Goal: Transaction & Acquisition: Purchase product/service

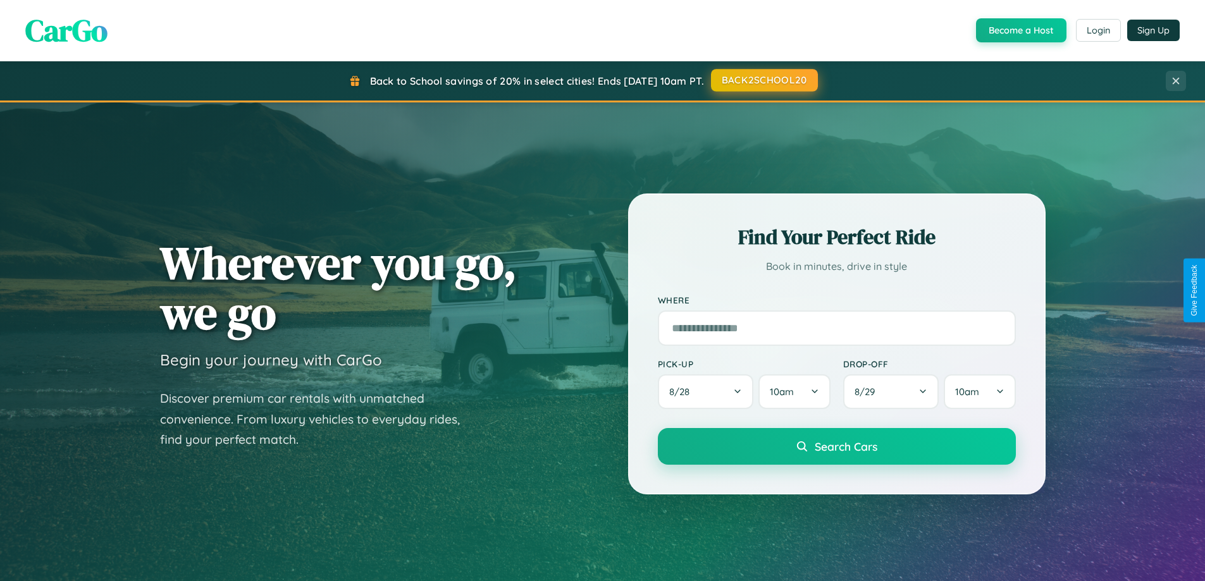
click at [764, 80] on button "BACK2SCHOOL20" at bounding box center [764, 80] width 107 height 23
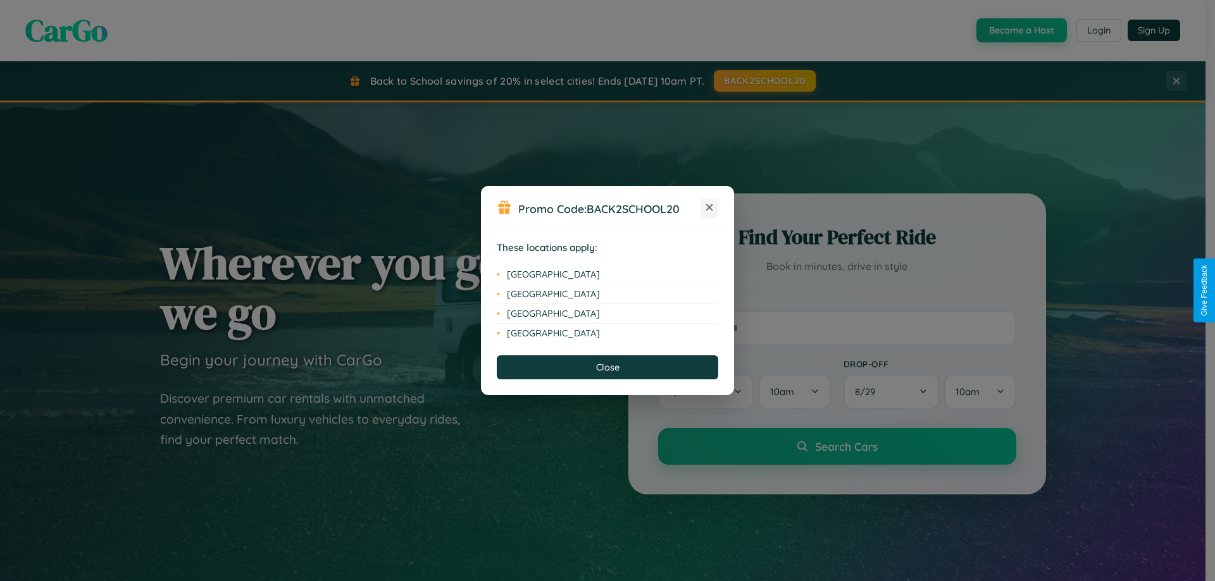
click at [709, 208] on icon at bounding box center [709, 207] width 7 height 7
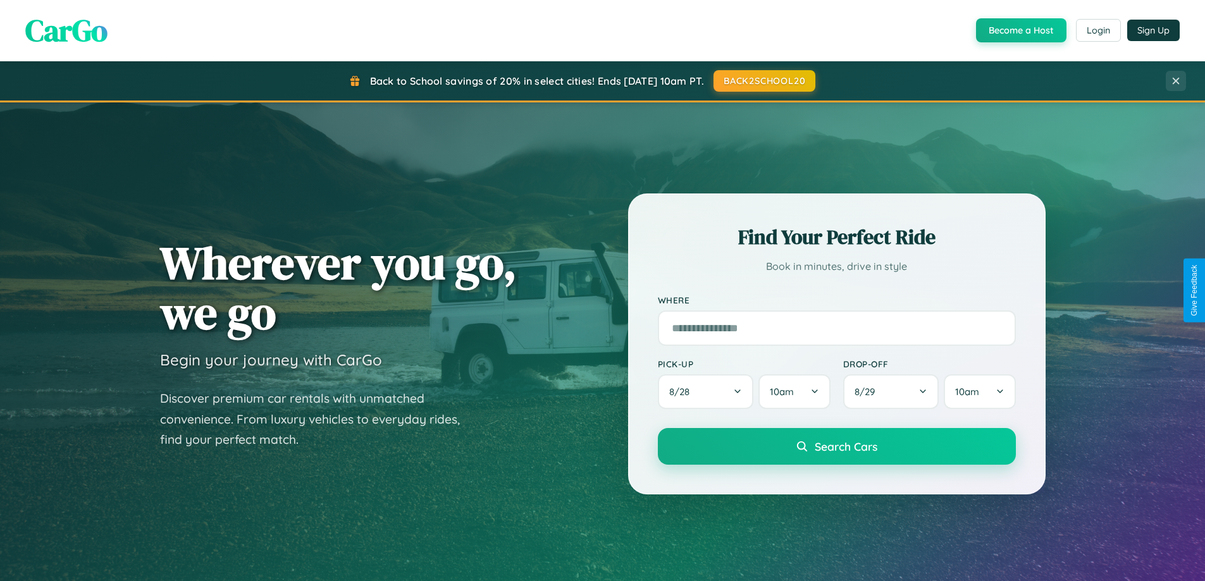
scroll to position [37, 0]
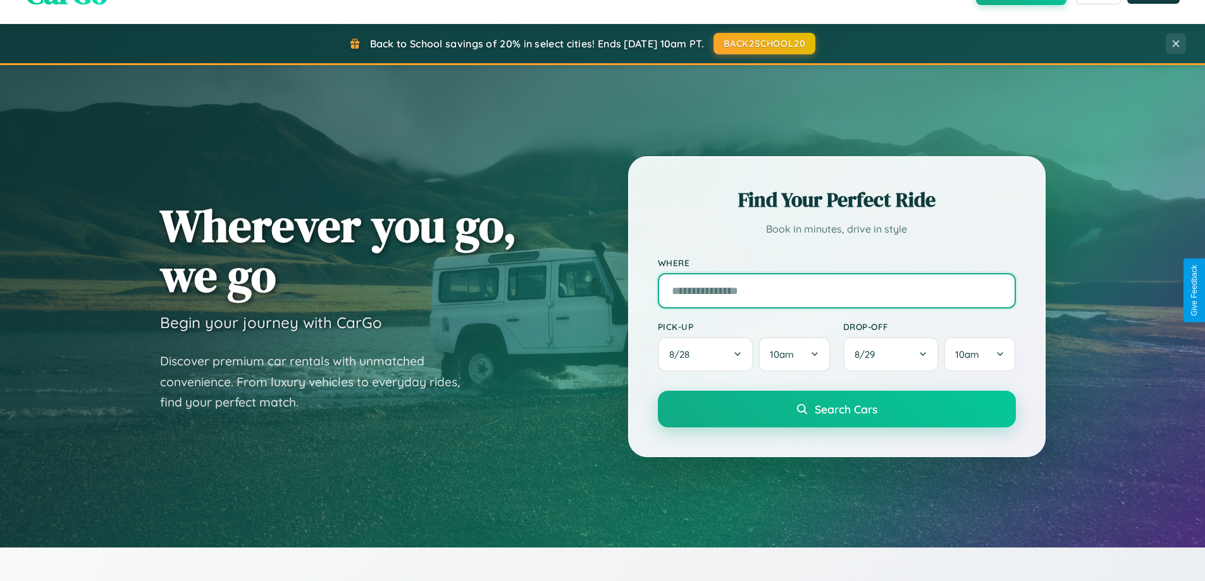
click at [836, 290] on input "text" at bounding box center [837, 290] width 358 height 35
type input "**********"
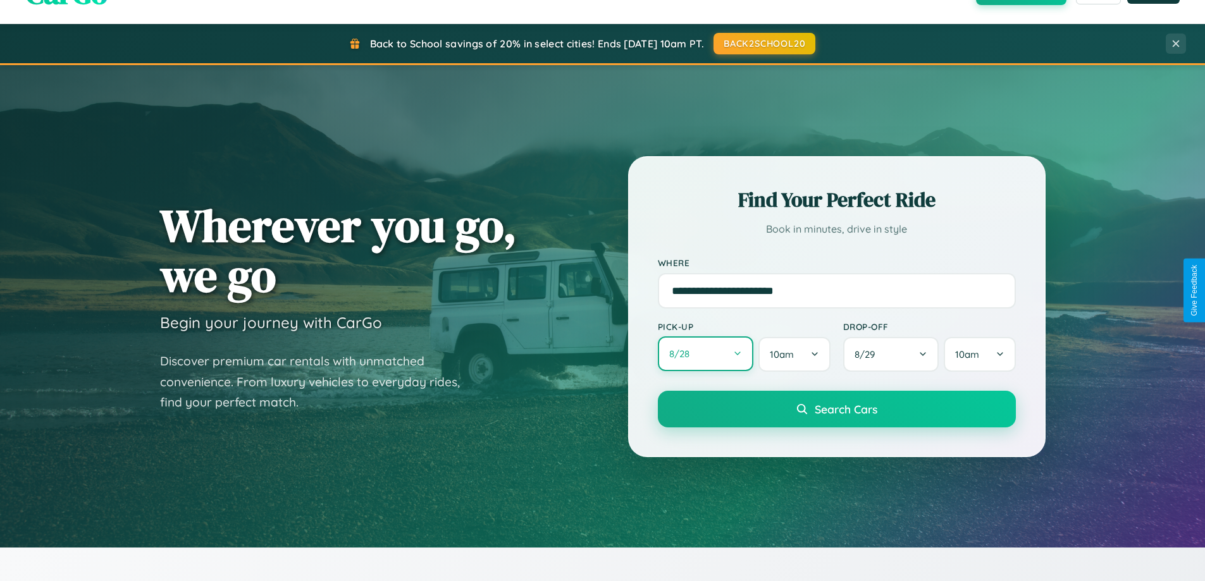
click at [705, 355] on button "8 / 28" at bounding box center [706, 354] width 96 height 35
select select "*"
select select "****"
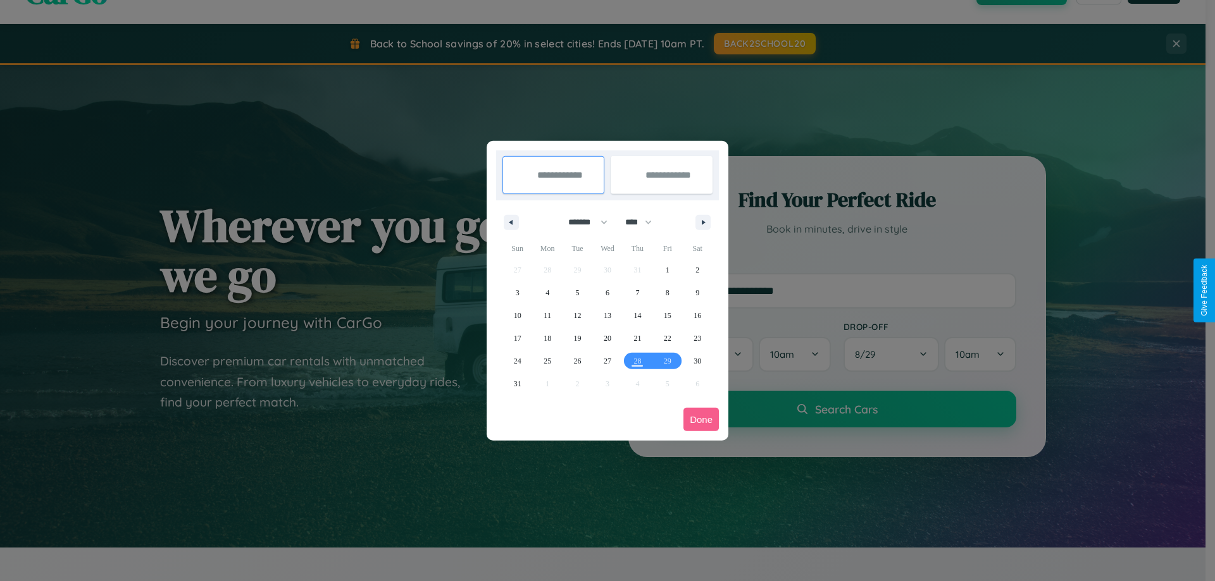
drag, startPoint x: 582, startPoint y: 222, endPoint x: 607, endPoint y: 254, distance: 40.5
click at [582, 222] on select "******* ******** ***** ***** *** **** **** ****** ********* ******* ******** **…" at bounding box center [586, 222] width 54 height 21
select select "**"
click at [667, 338] on span "21" at bounding box center [668, 338] width 8 height 23
type input "**********"
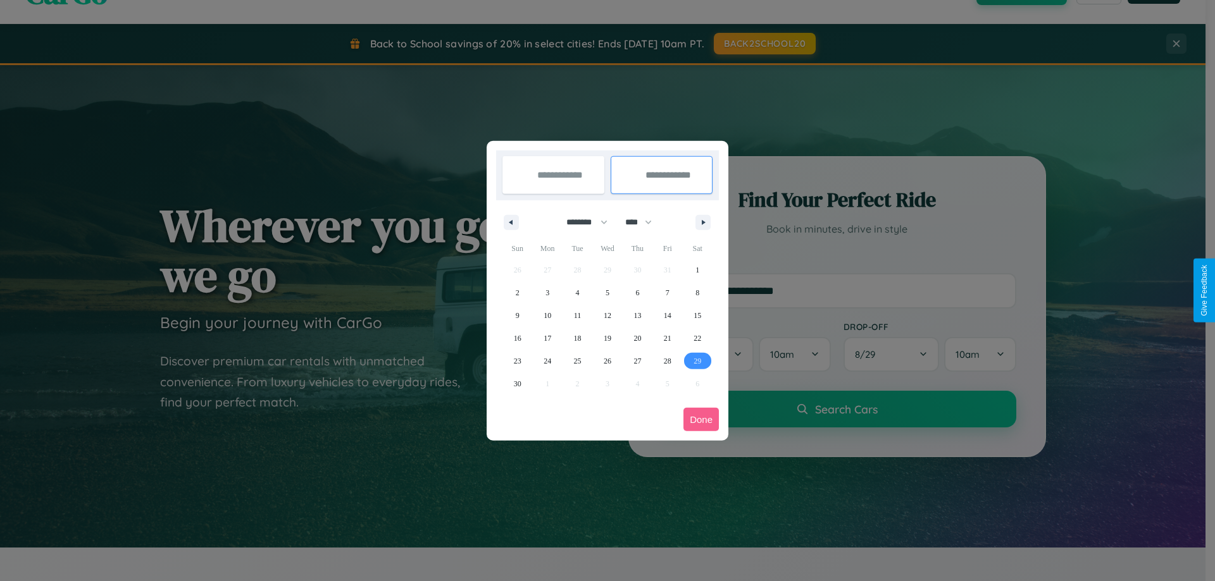
click at [697, 361] on span "29" at bounding box center [697, 361] width 8 height 23
type input "**********"
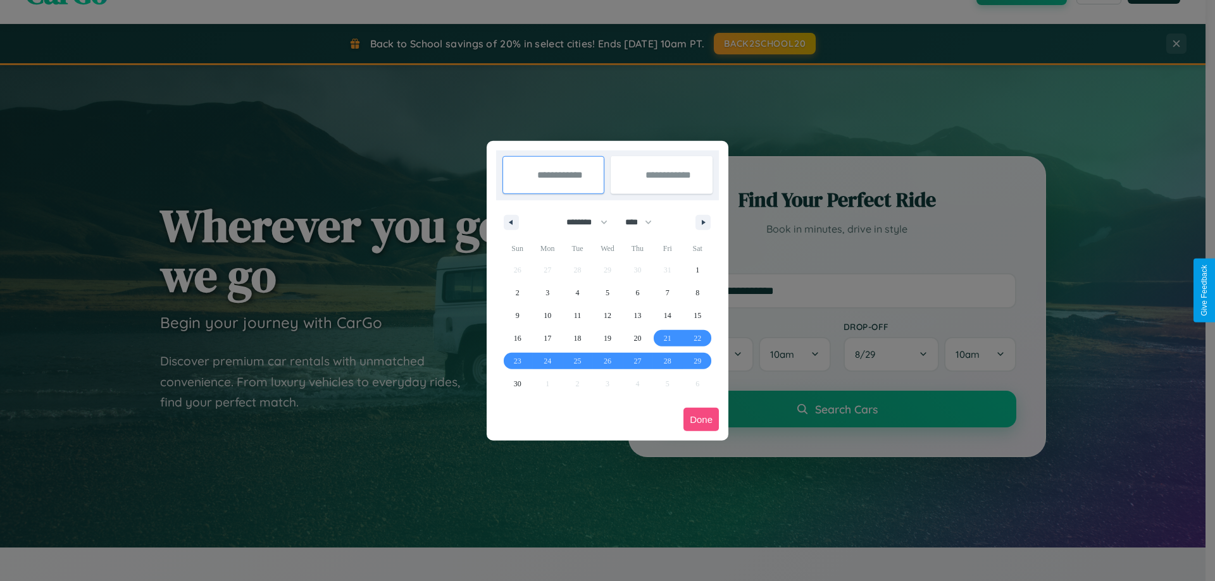
click at [701, 419] on button "Done" at bounding box center [700, 419] width 35 height 23
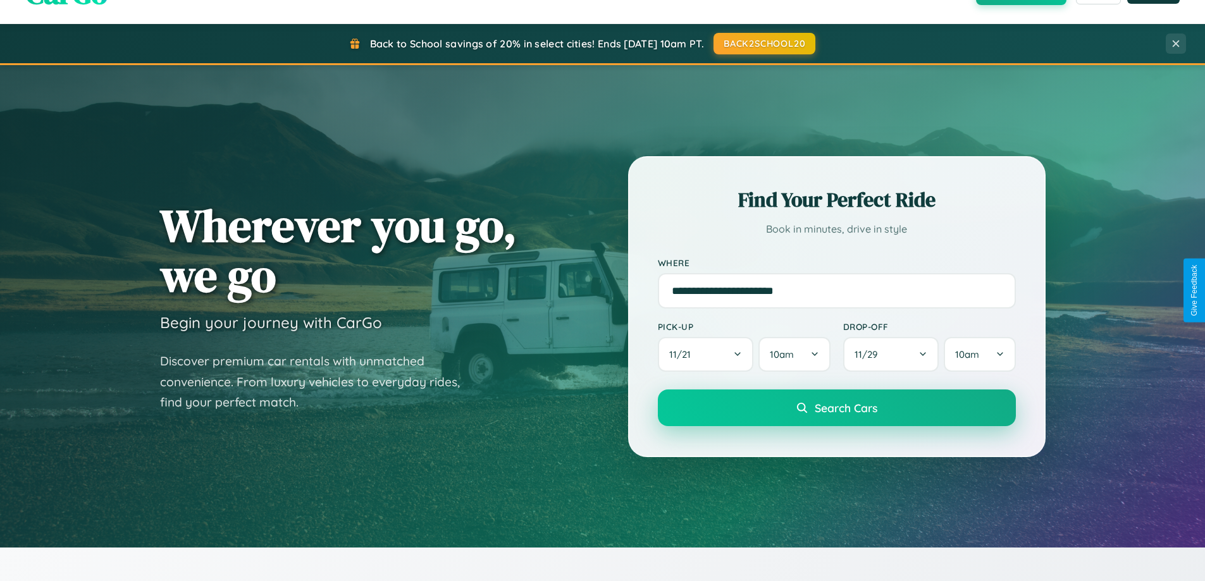
click at [836, 408] on span "Search Cars" at bounding box center [846, 408] width 63 height 14
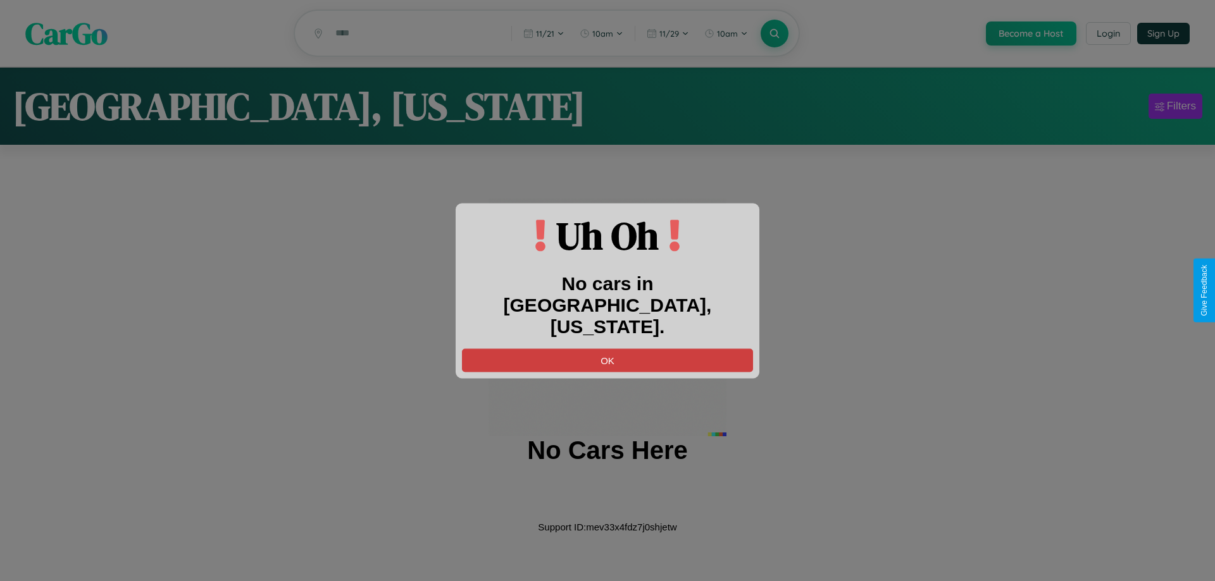
click at [607, 349] on button "OK" at bounding box center [607, 360] width 291 height 23
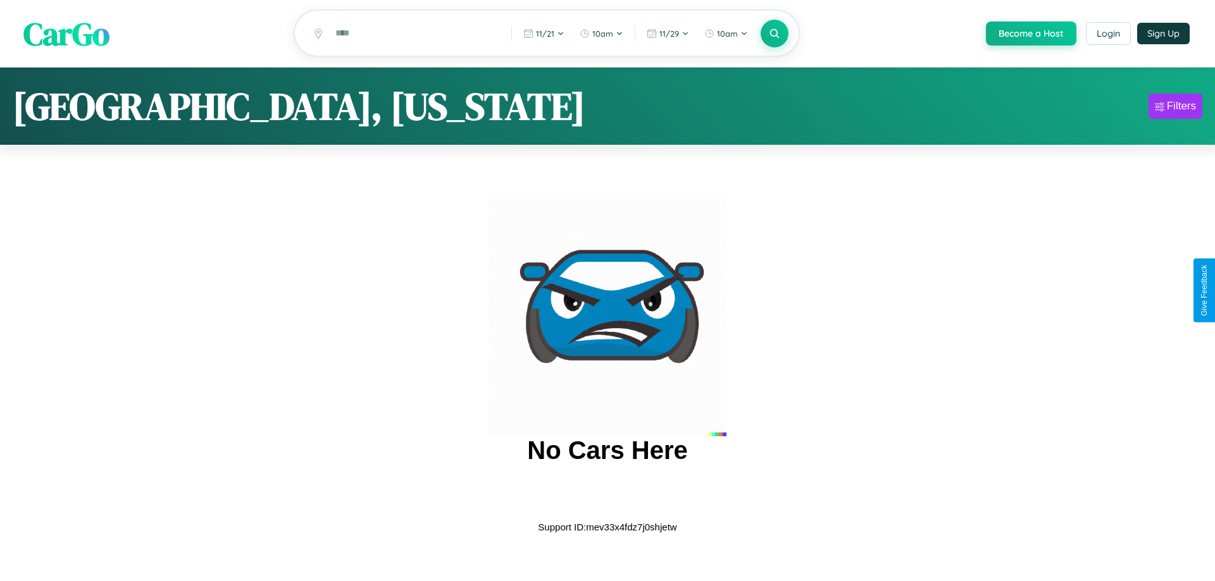
click at [66, 34] on span "CarGo" at bounding box center [66, 33] width 86 height 44
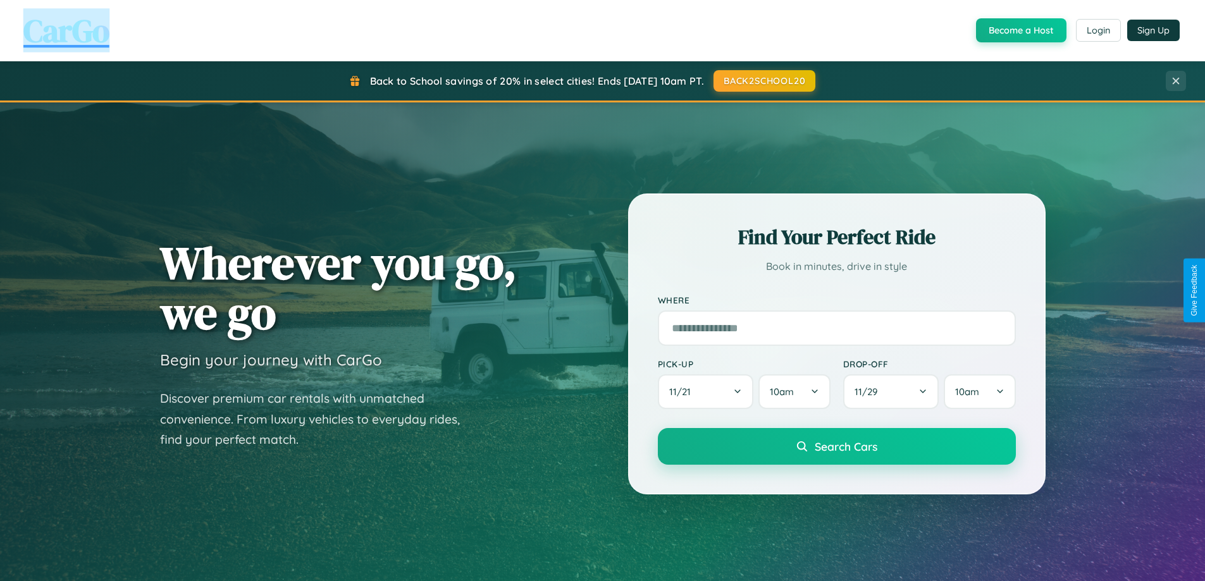
scroll to position [2434, 0]
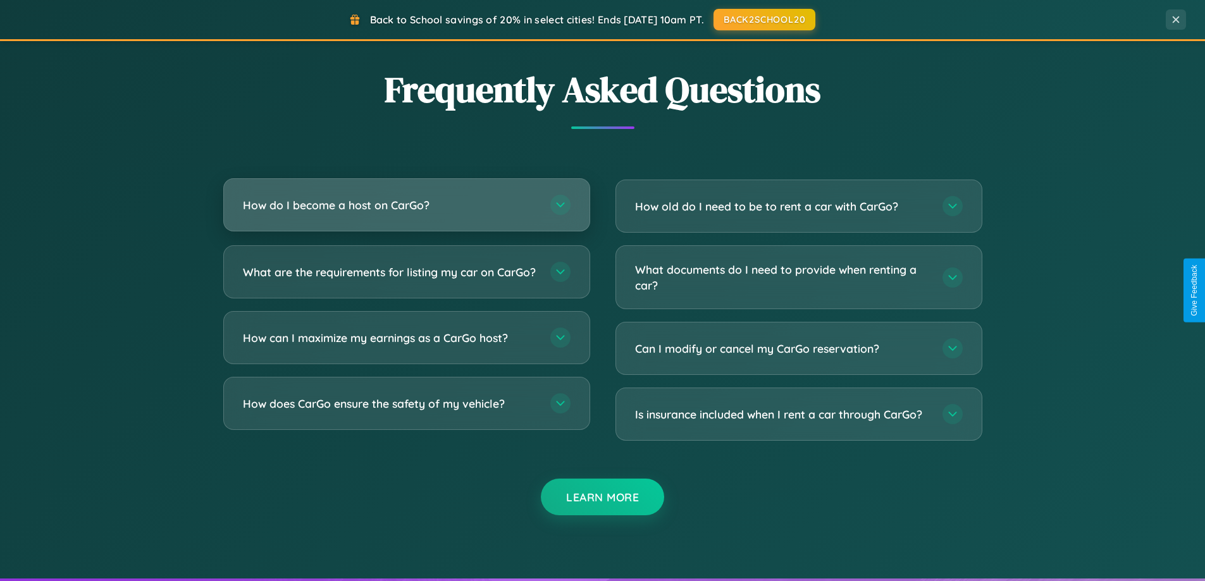
click at [406, 205] on h3 "How do I become a host on CarGo?" at bounding box center [390, 205] width 295 height 16
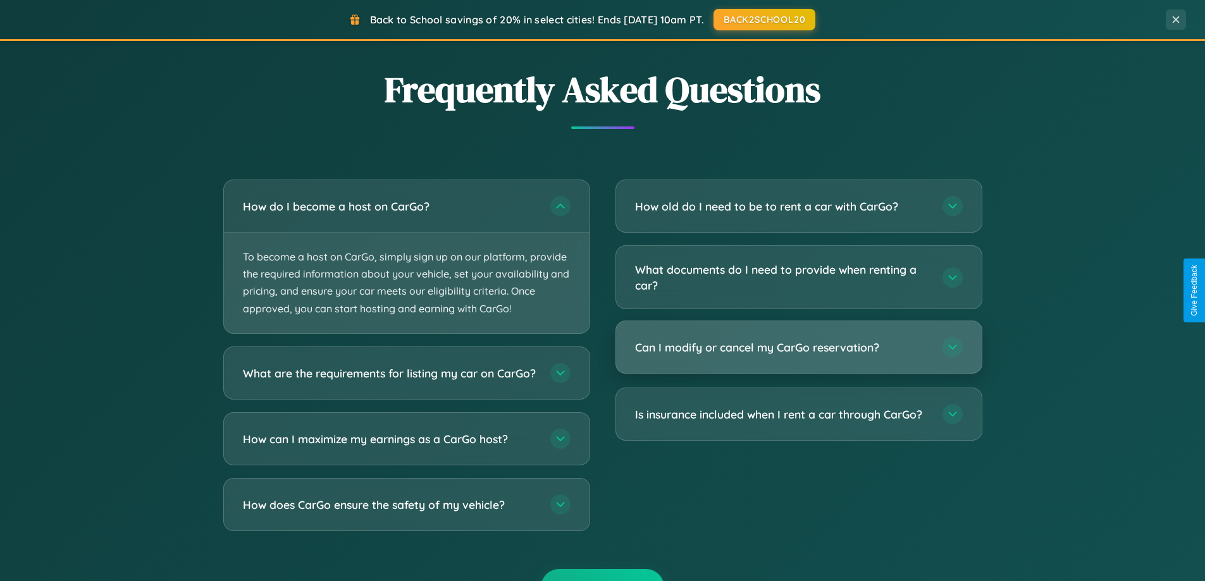
click at [798, 349] on h3 "Can I modify or cancel my CarGo reservation?" at bounding box center [782, 348] width 295 height 16
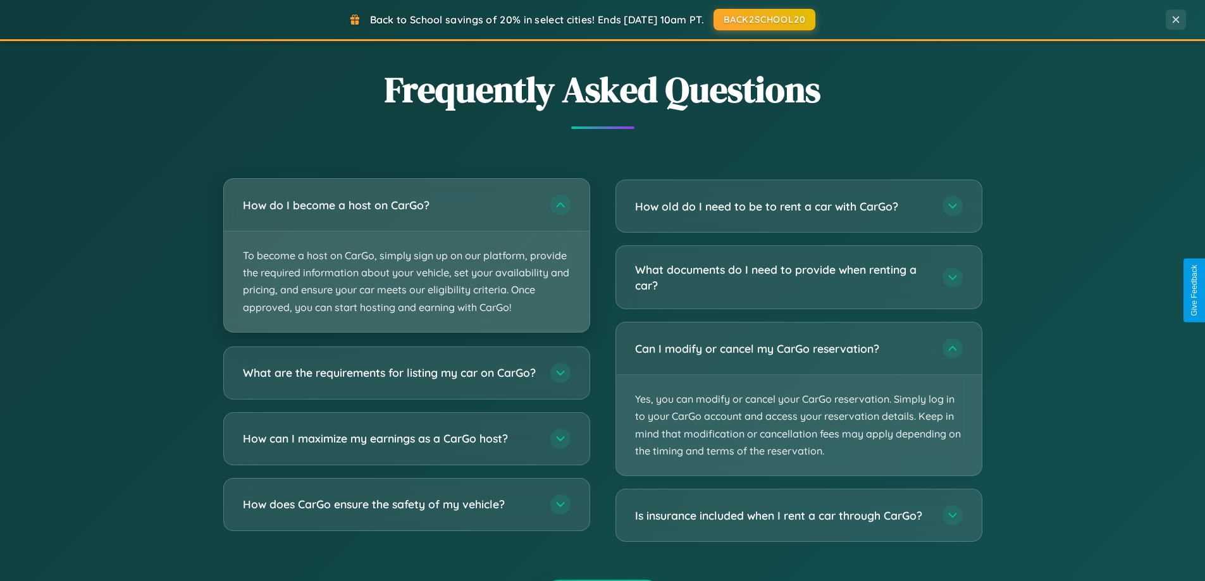
click at [406, 256] on p "To become a host on CarGo, simply sign up on our platform, provide the required…" at bounding box center [407, 282] width 366 height 101
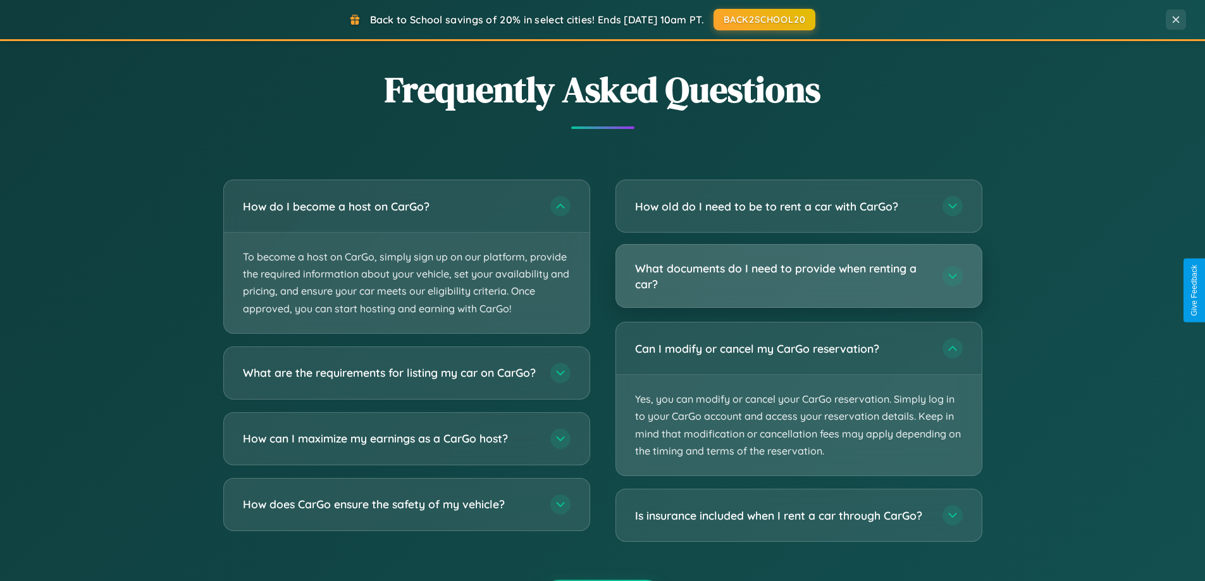
click at [798, 277] on h3 "What documents do I need to provide when renting a car?" at bounding box center [782, 276] width 295 height 31
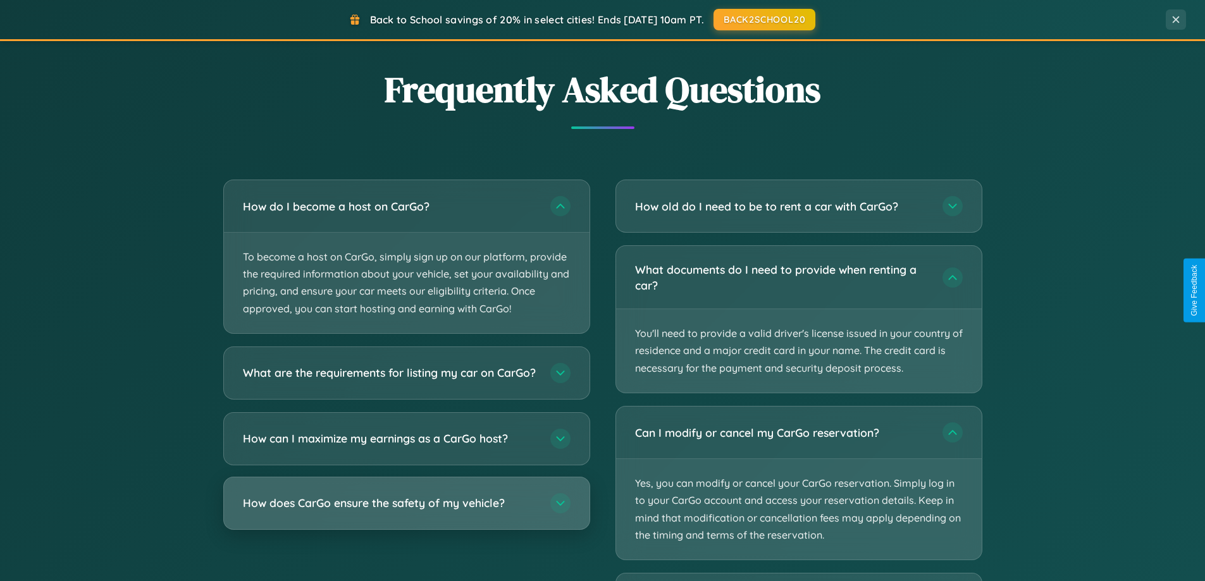
click at [406, 511] on h3 "How does CarGo ensure the safety of my vehicle?" at bounding box center [390, 503] width 295 height 16
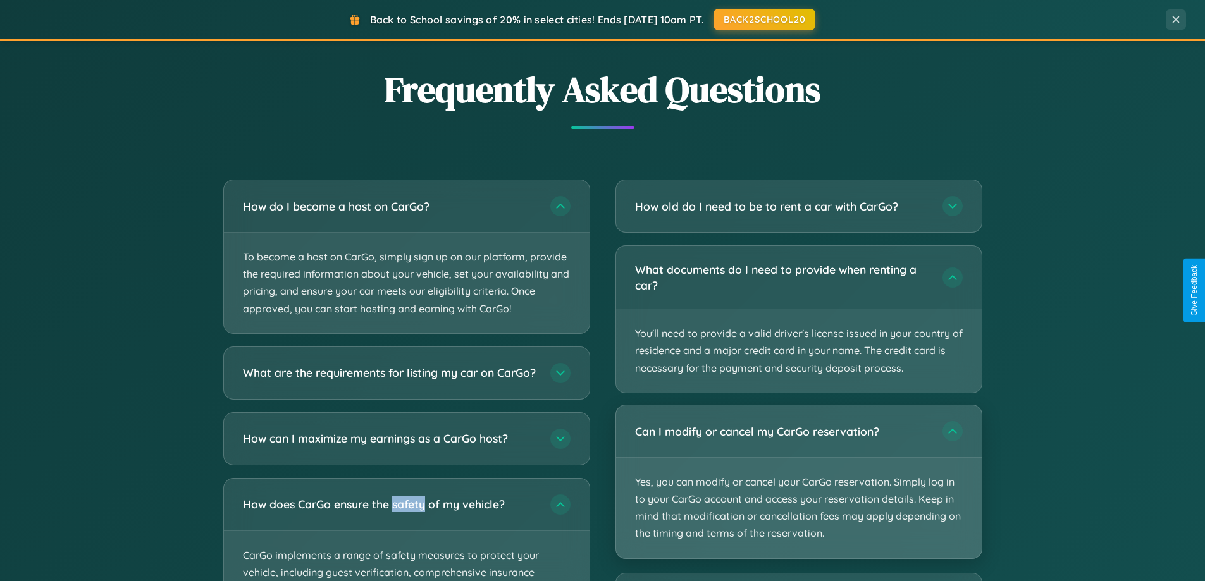
click at [798, 483] on p "Yes, you can modify or cancel your CarGo reservation. Simply log in to your Car…" at bounding box center [799, 508] width 366 height 101
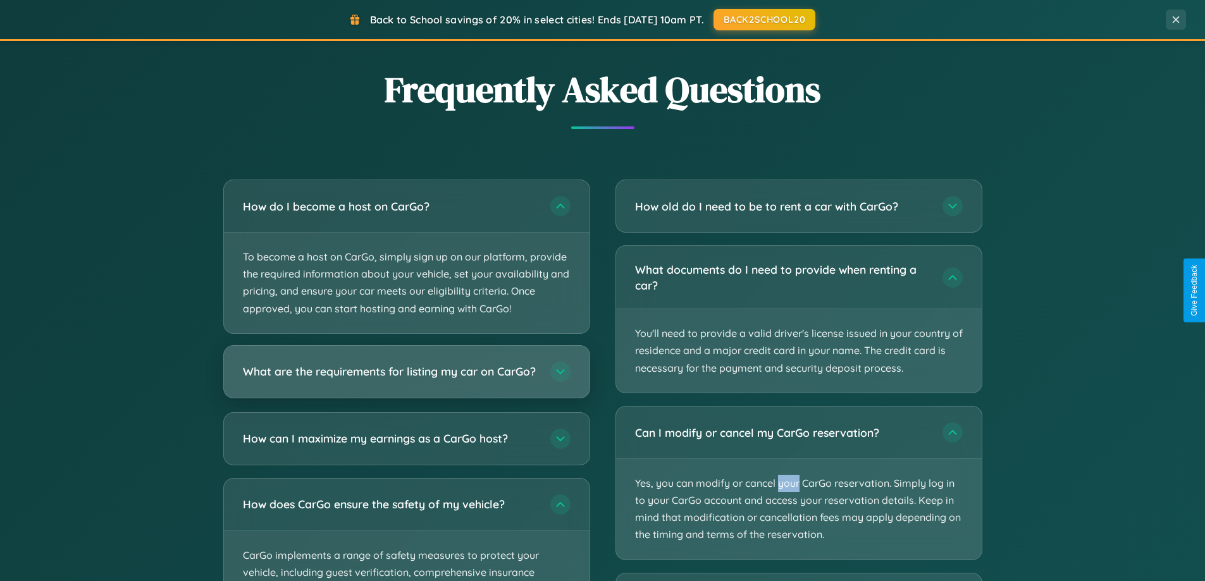
click at [406, 378] on h3 "What are the requirements for listing my car on CarGo?" at bounding box center [390, 372] width 295 height 16
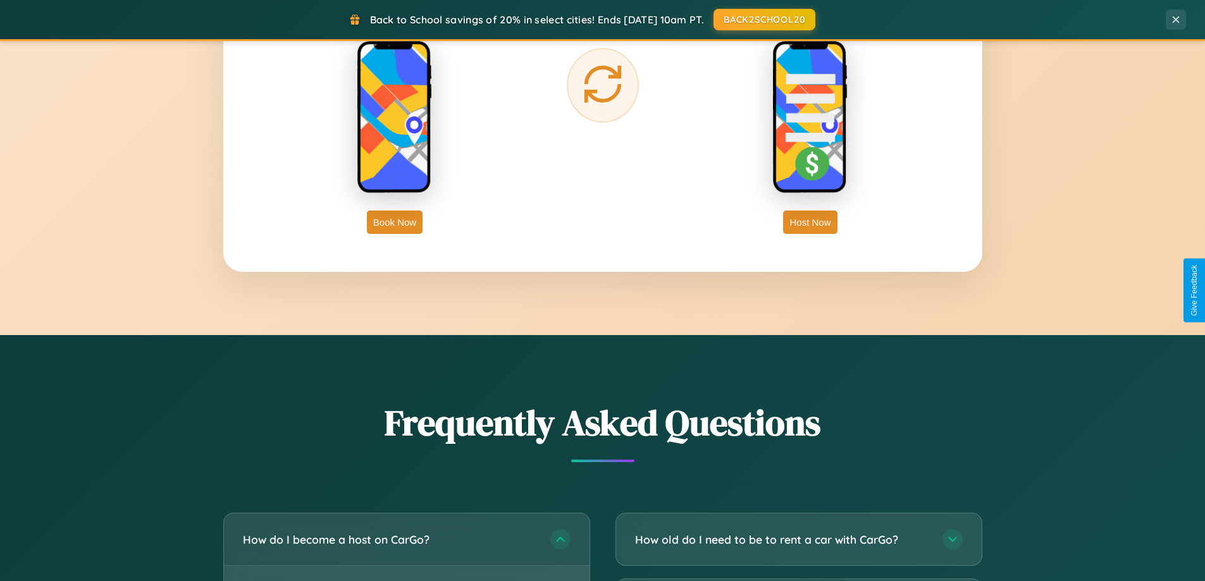
scroll to position [2032, 0]
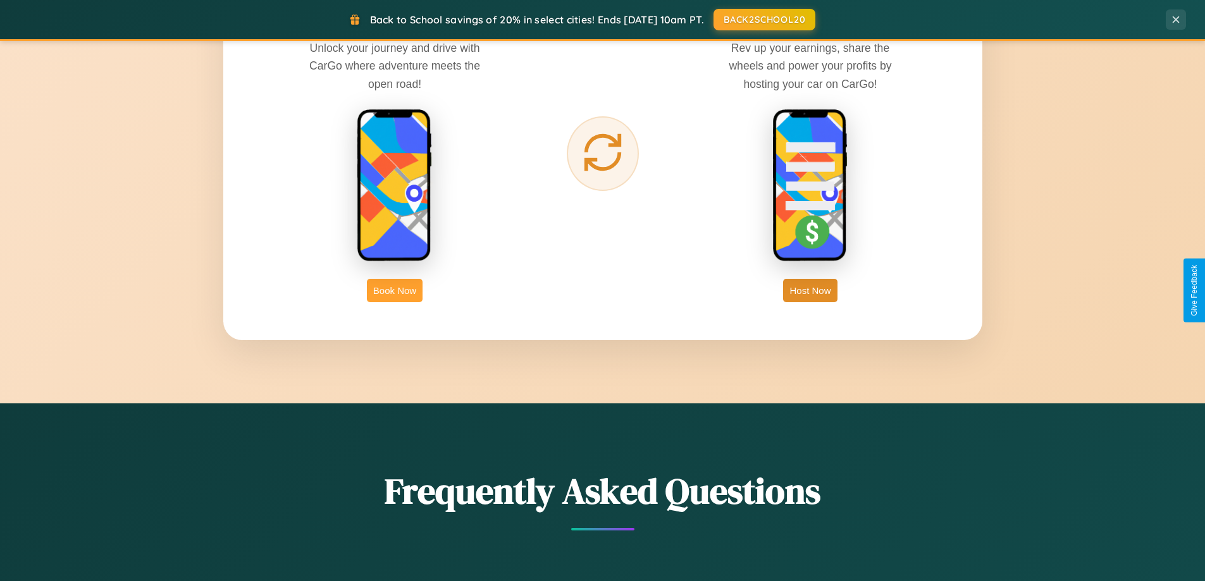
click at [395, 290] on button "Book Now" at bounding box center [395, 290] width 56 height 23
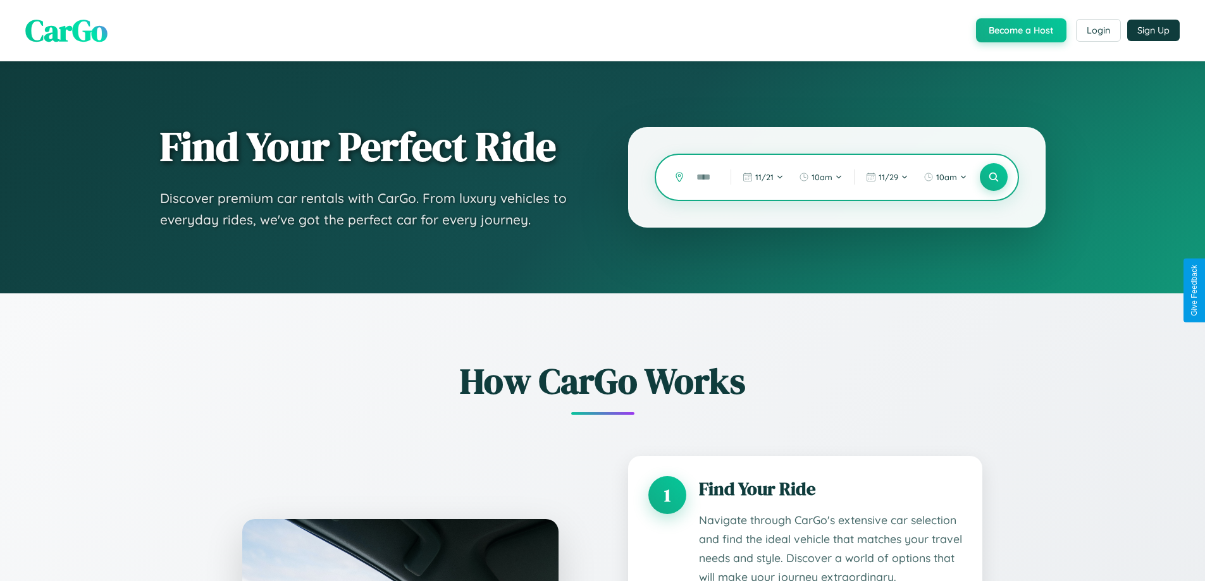
click at [704, 177] on input "text" at bounding box center [704, 177] width 28 height 22
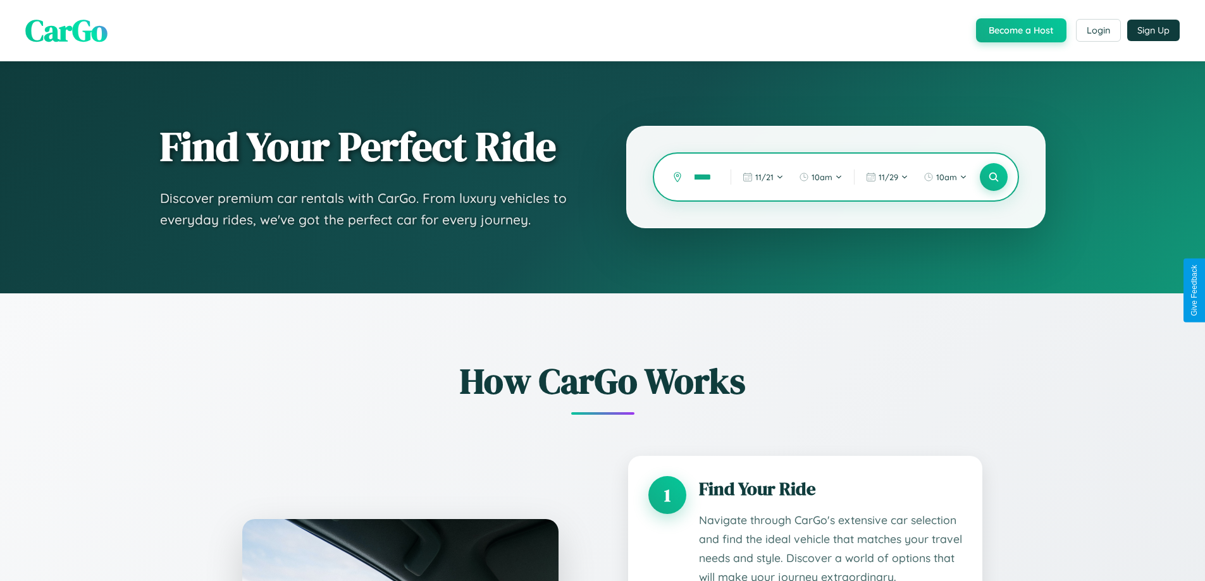
scroll to position [0, 10]
type input "******"
click at [993, 177] on icon at bounding box center [993, 177] width 12 height 12
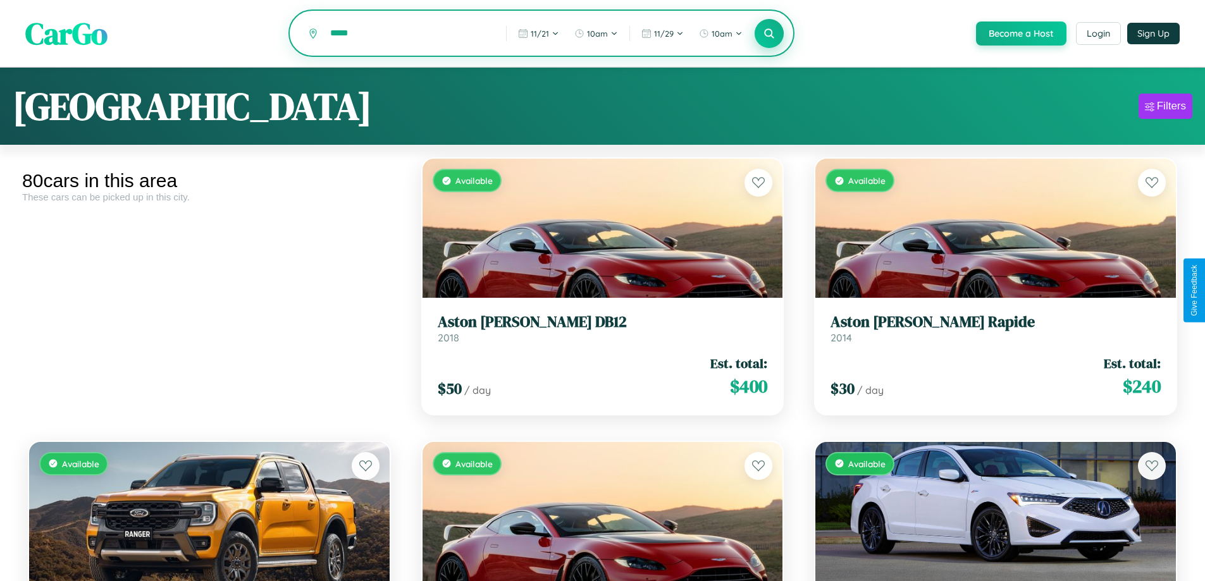
type input "*****"
click at [769, 34] on icon at bounding box center [770, 33] width 12 height 12
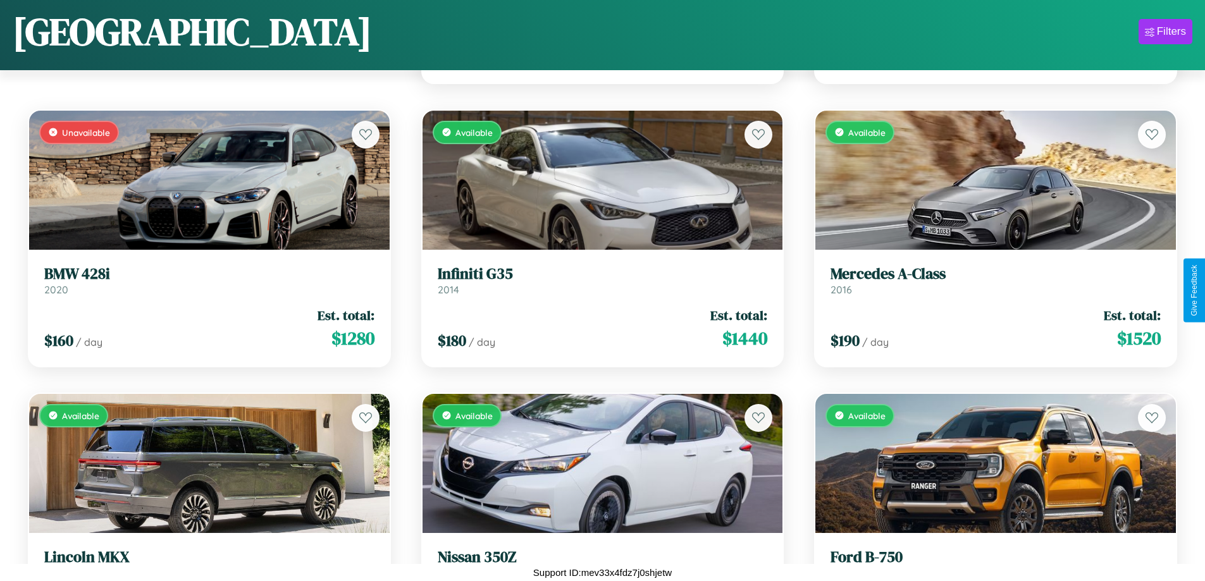
scroll to position [745, 0]
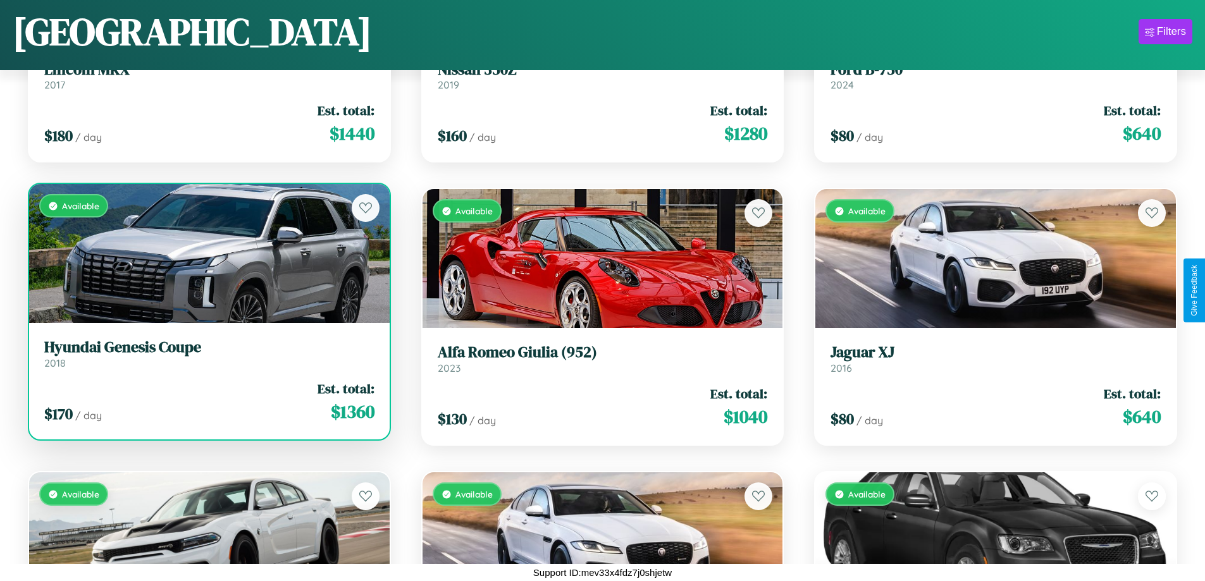
click at [207, 402] on div "$ 170 / day Est. total: $ 1360" at bounding box center [209, 402] width 330 height 45
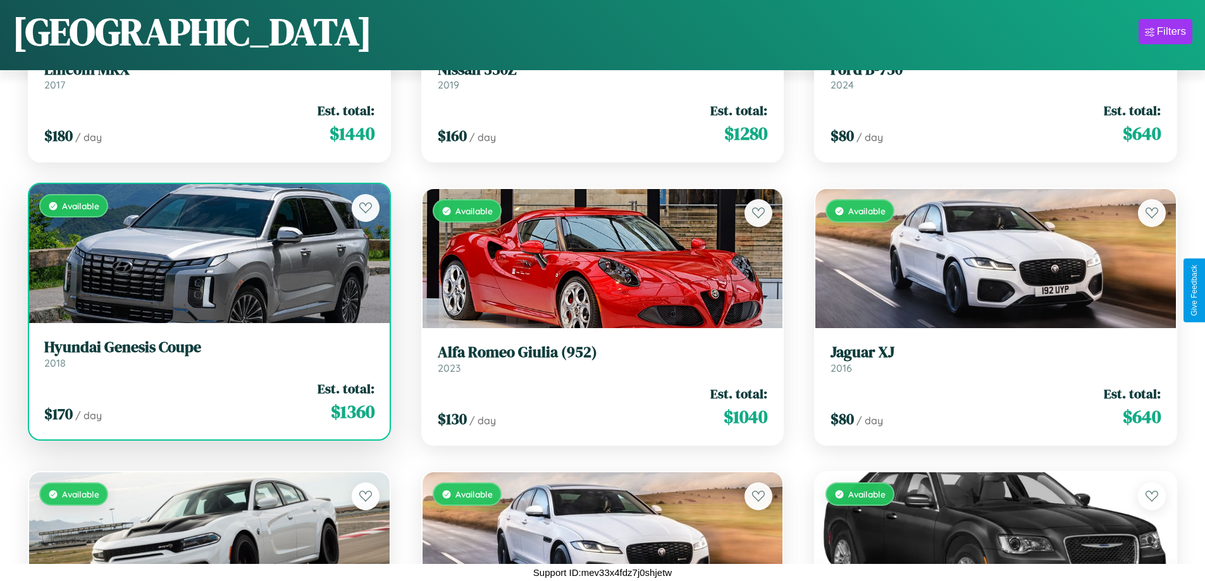
click at [207, 402] on div "$ 170 / day Est. total: $ 1360" at bounding box center [209, 402] width 330 height 45
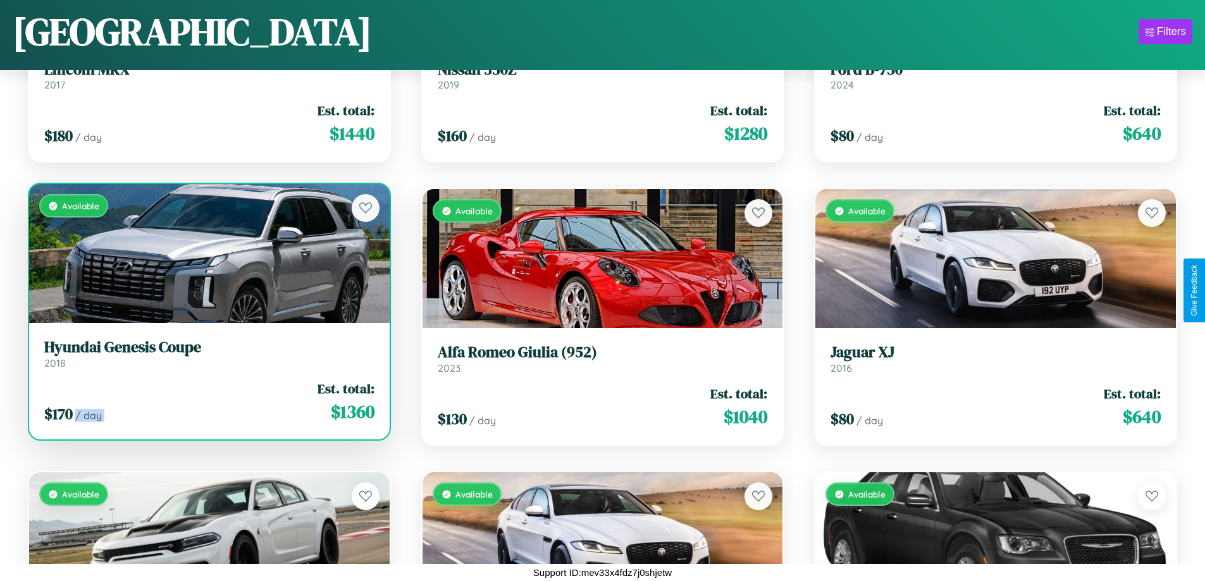
click at [207, 402] on div "$ 170 / day Est. total: $ 1360" at bounding box center [209, 402] width 330 height 45
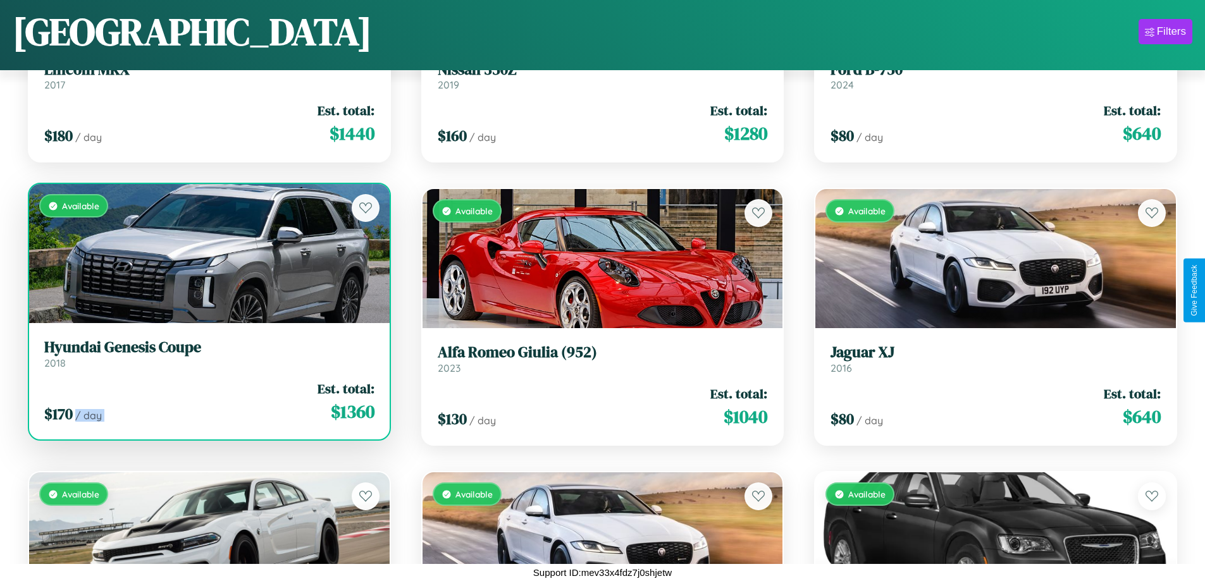
click at [207, 402] on div "$ 170 / day Est. total: $ 1360" at bounding box center [209, 402] width 330 height 45
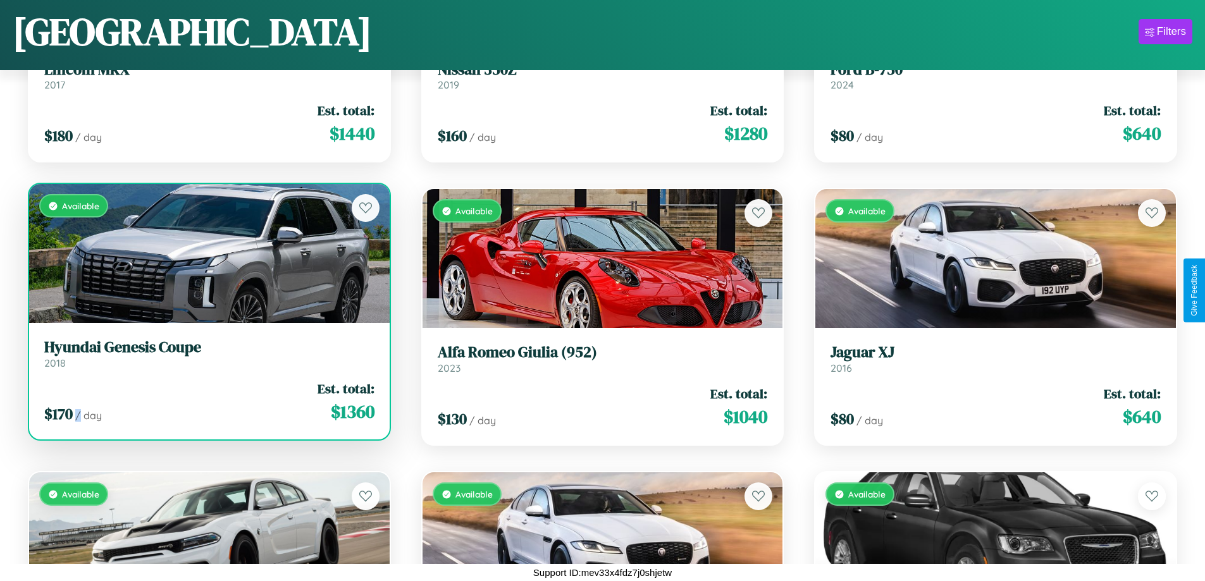
click at [207, 402] on div "$ 170 / day Est. total: $ 1360" at bounding box center [209, 402] width 330 height 45
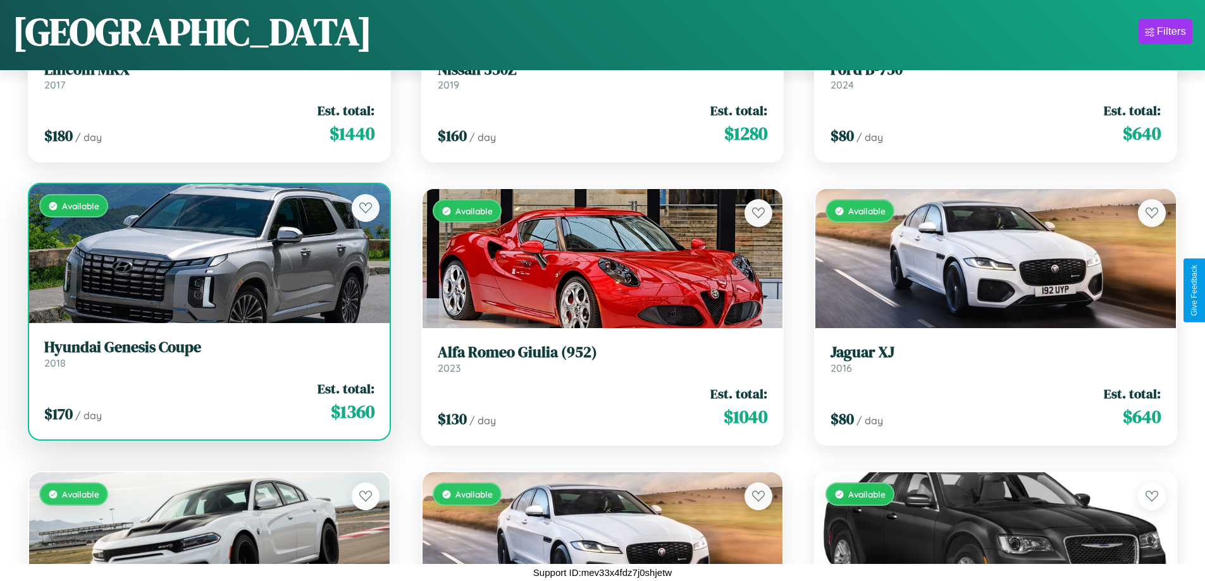
click at [207, 354] on h3 "Hyundai Genesis Coupe" at bounding box center [209, 347] width 330 height 18
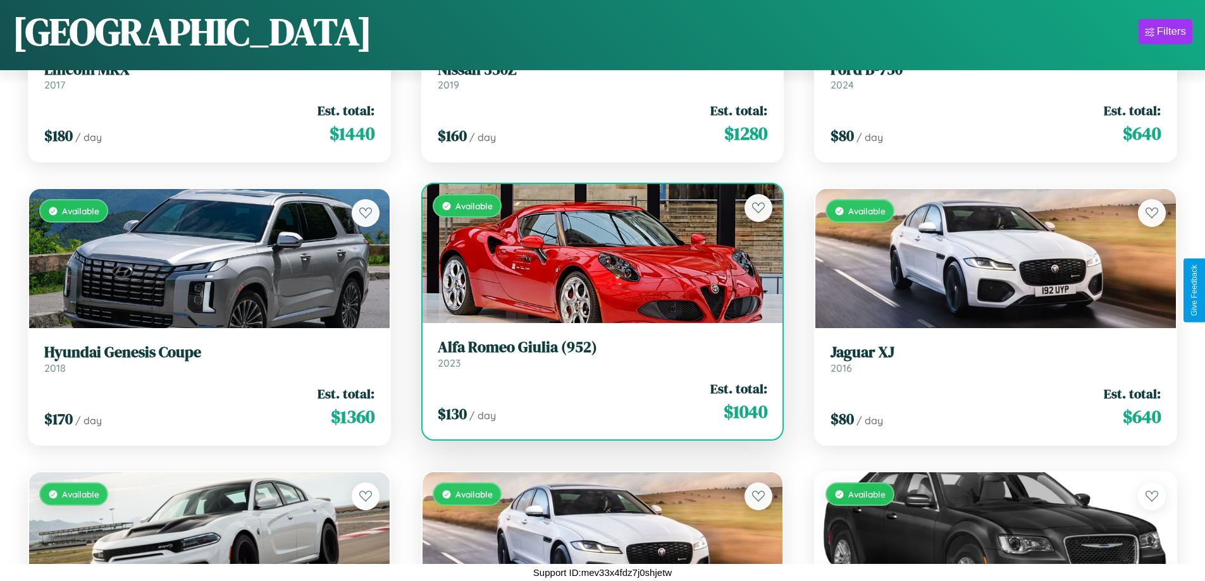
scroll to position [3294, 0]
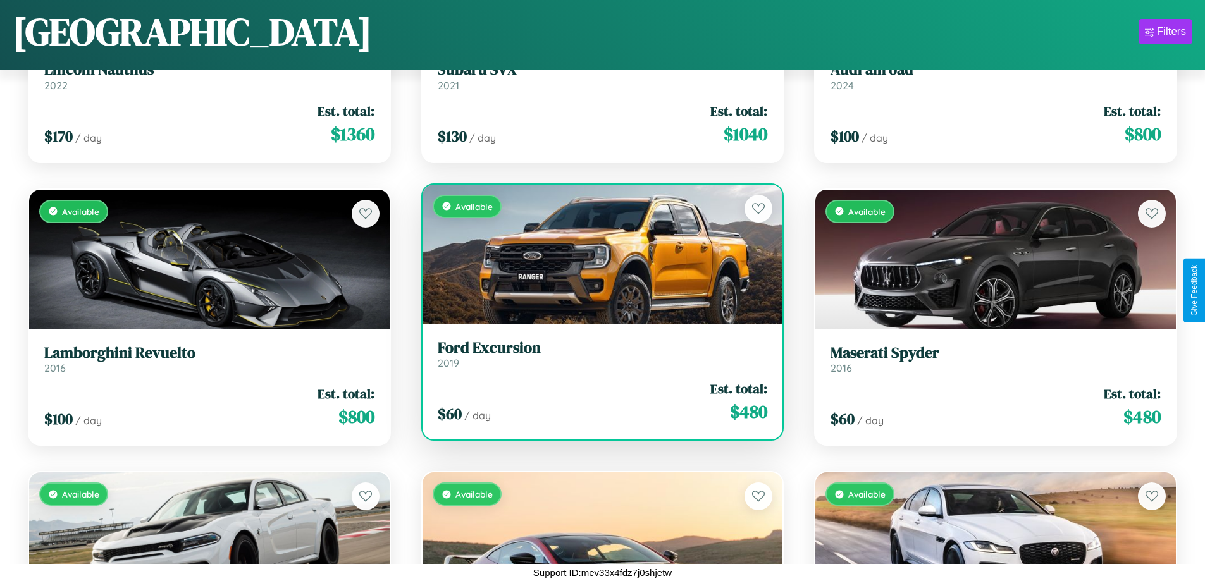
click at [597, 354] on h3 "Ford Excursion" at bounding box center [603, 348] width 330 height 18
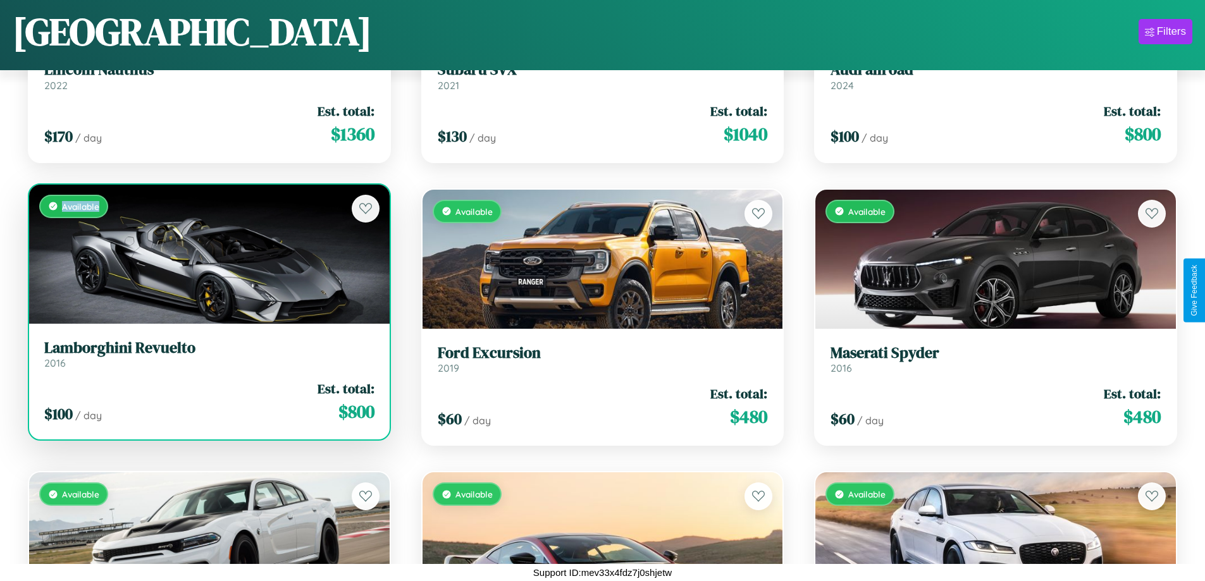
click at [207, 259] on div "Available" at bounding box center [209, 254] width 361 height 139
click at [207, 254] on div "Available" at bounding box center [209, 254] width 361 height 139
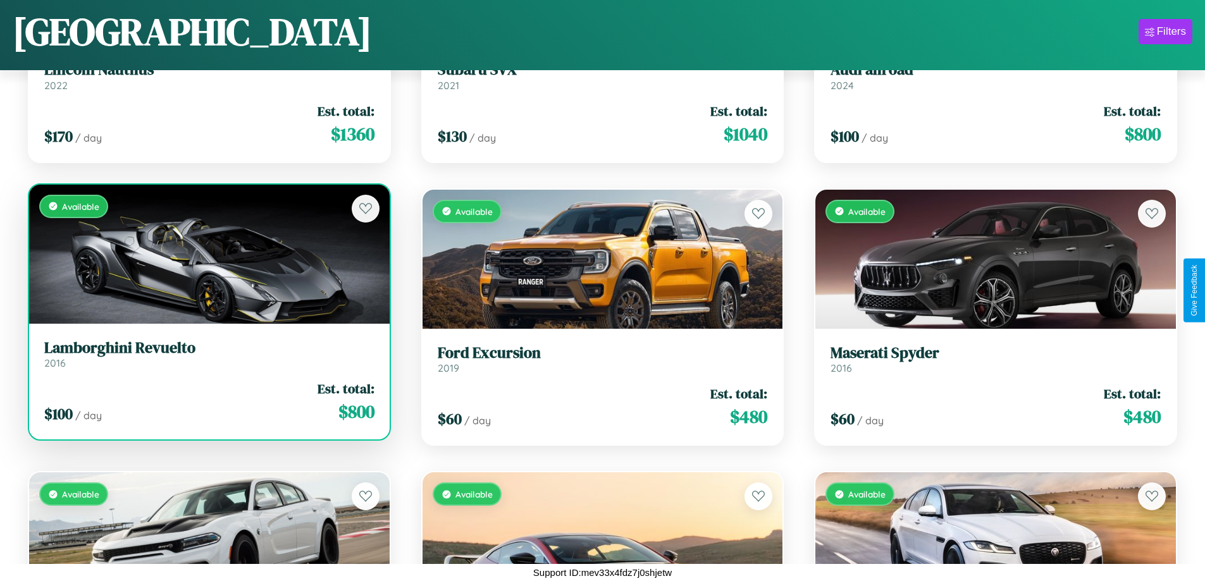
click at [207, 254] on div "Available" at bounding box center [209, 254] width 361 height 139
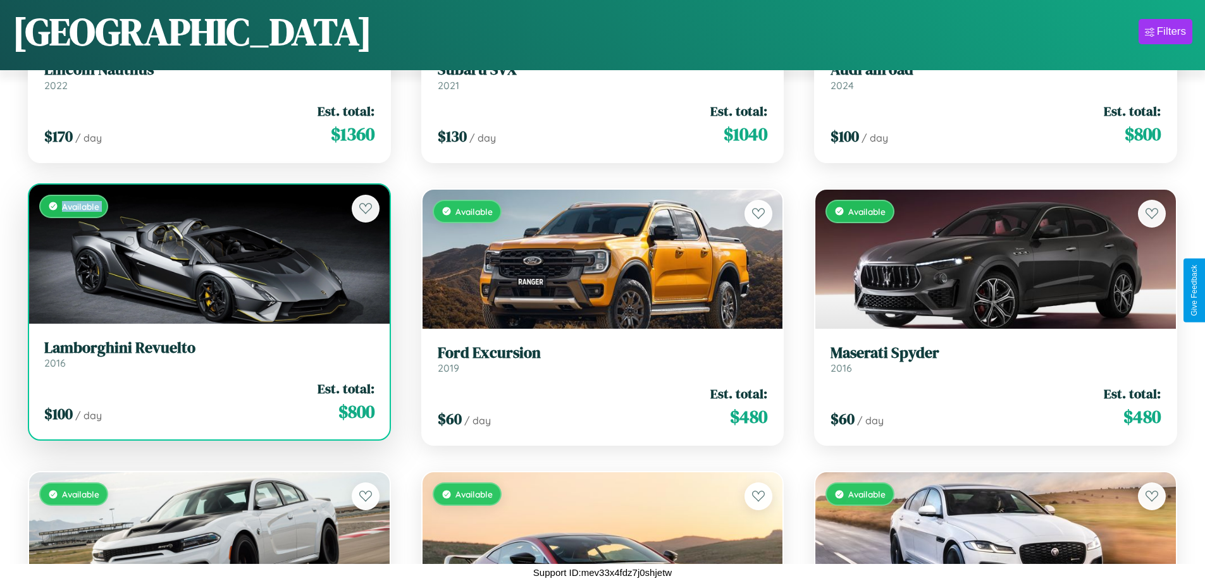
click at [207, 254] on div "Available" at bounding box center [209, 254] width 361 height 139
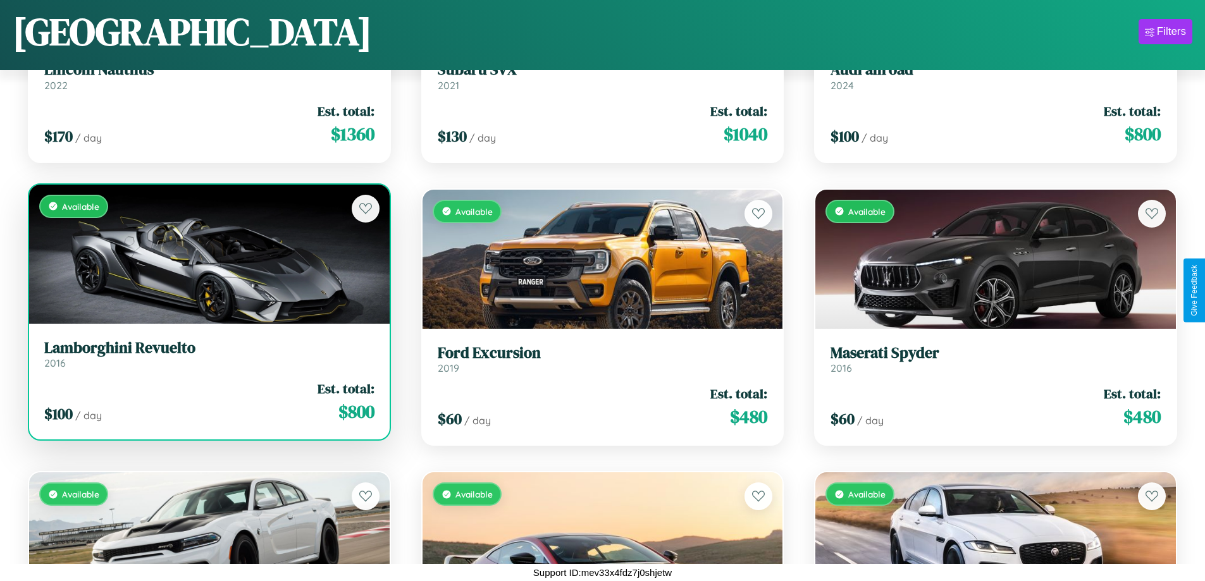
click at [207, 254] on div "Available" at bounding box center [209, 254] width 361 height 139
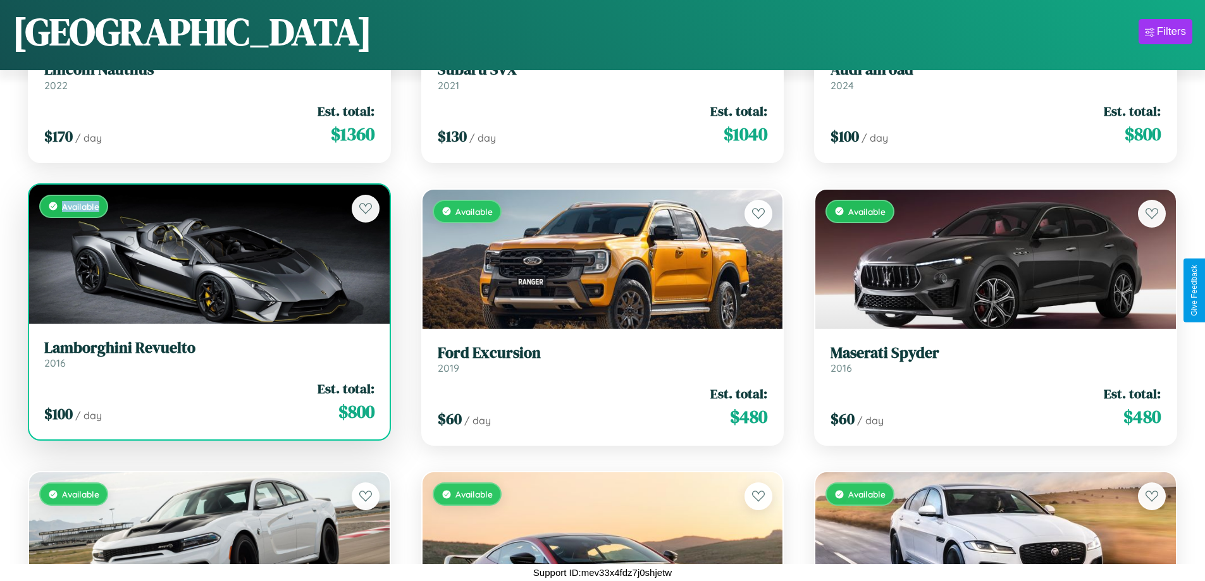
click at [207, 254] on div "Available" at bounding box center [209, 254] width 361 height 139
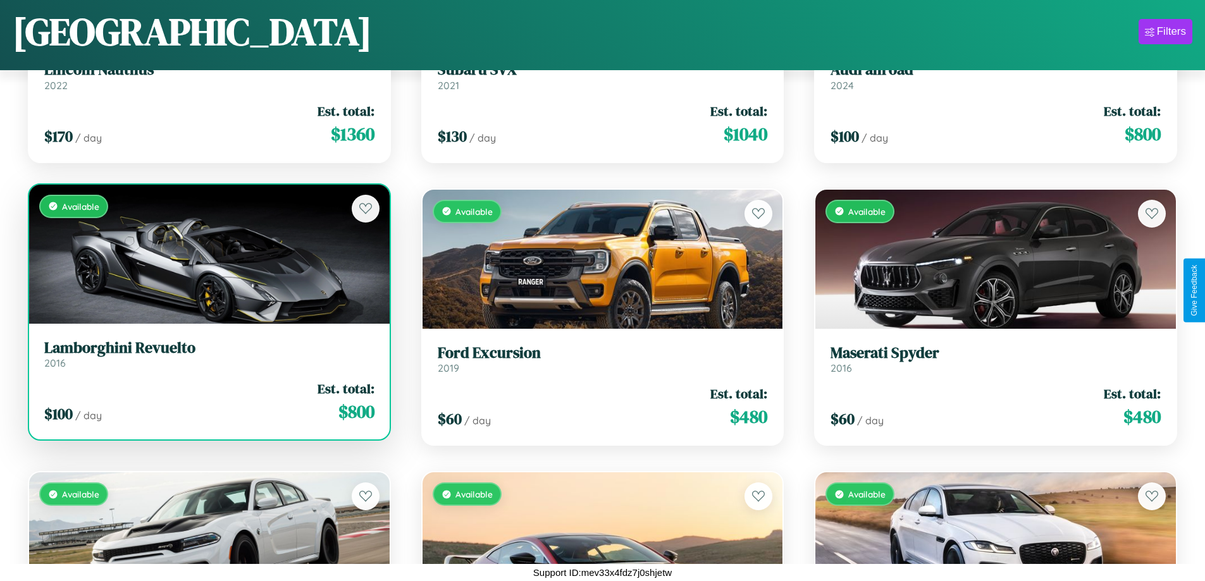
click at [207, 354] on h3 "Lamborghini Revuelto" at bounding box center [209, 348] width 330 height 18
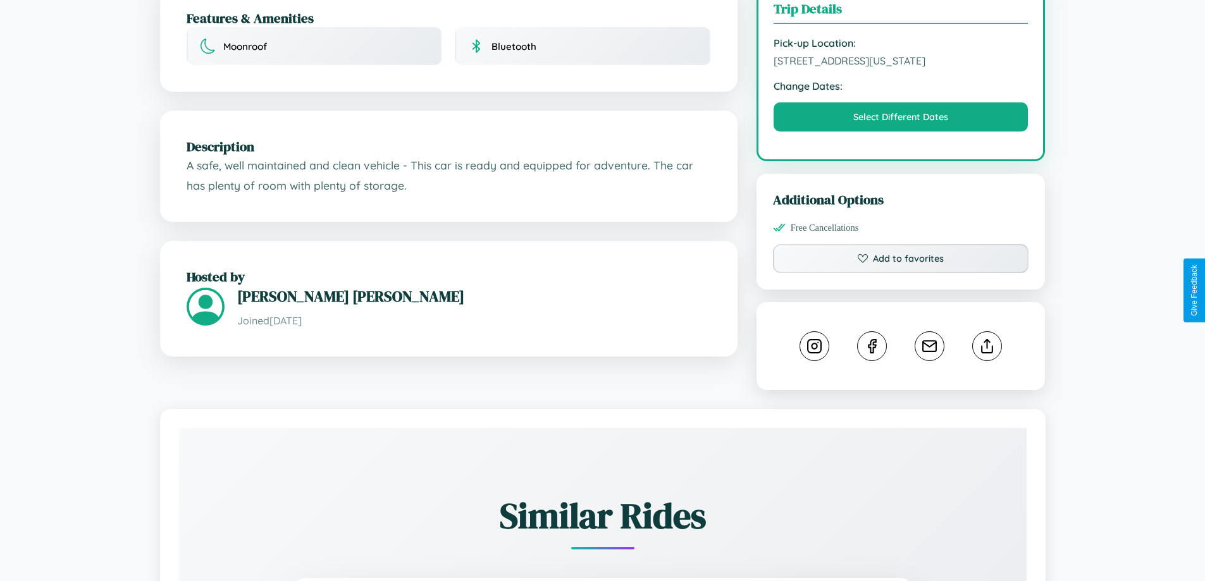
scroll to position [416, 0]
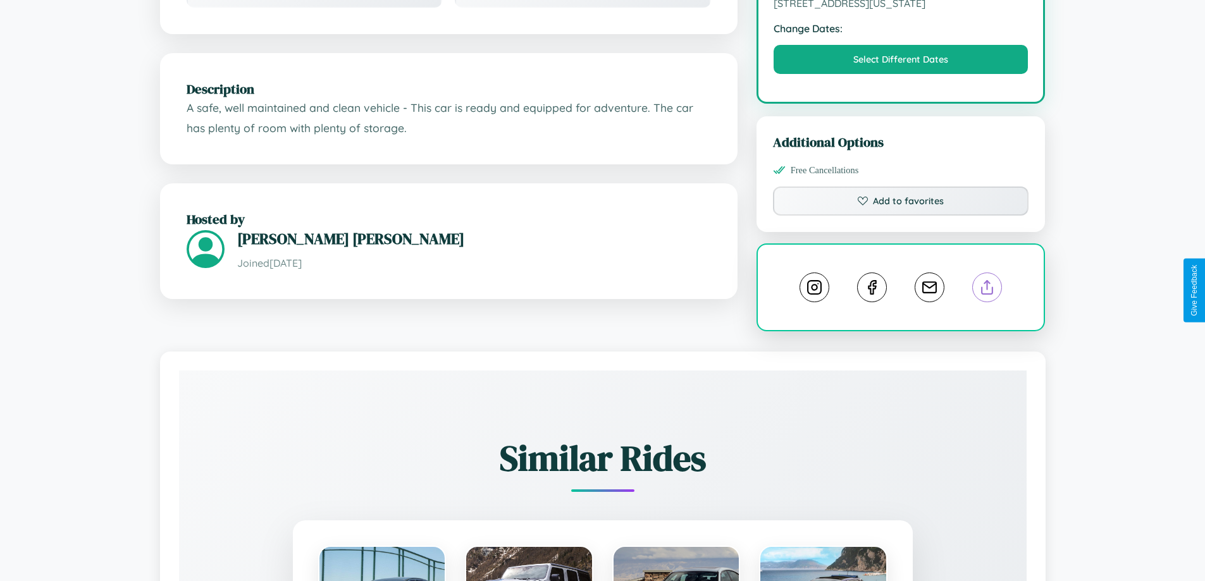
click at [987, 290] on line at bounding box center [987, 285] width 0 height 9
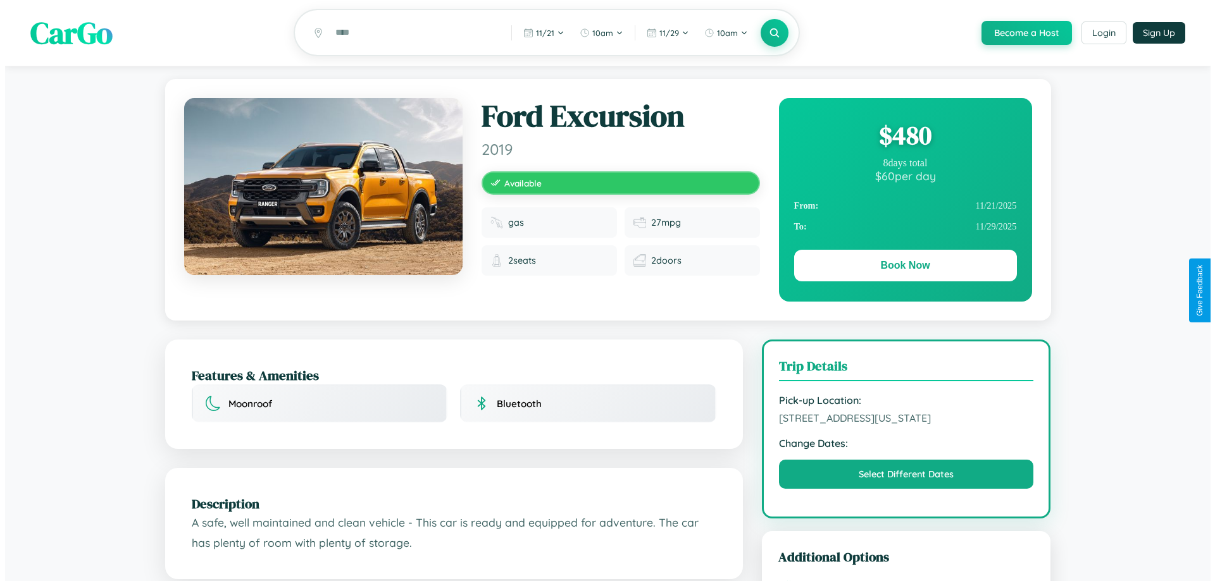
scroll to position [0, 0]
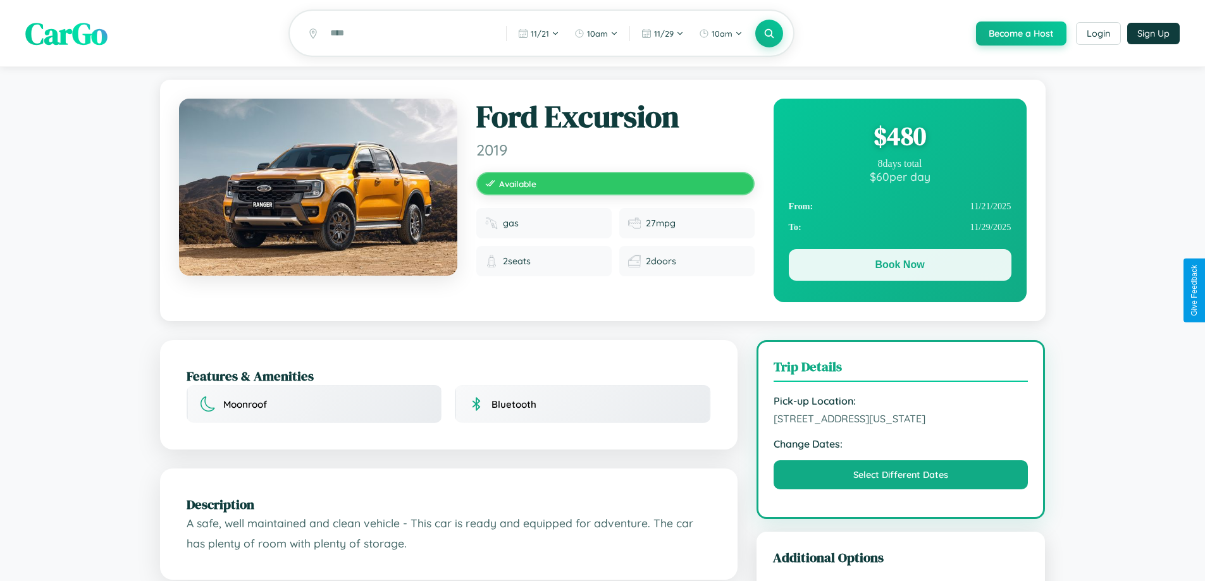
click at [900, 267] on button "Book Now" at bounding box center [900, 265] width 223 height 32
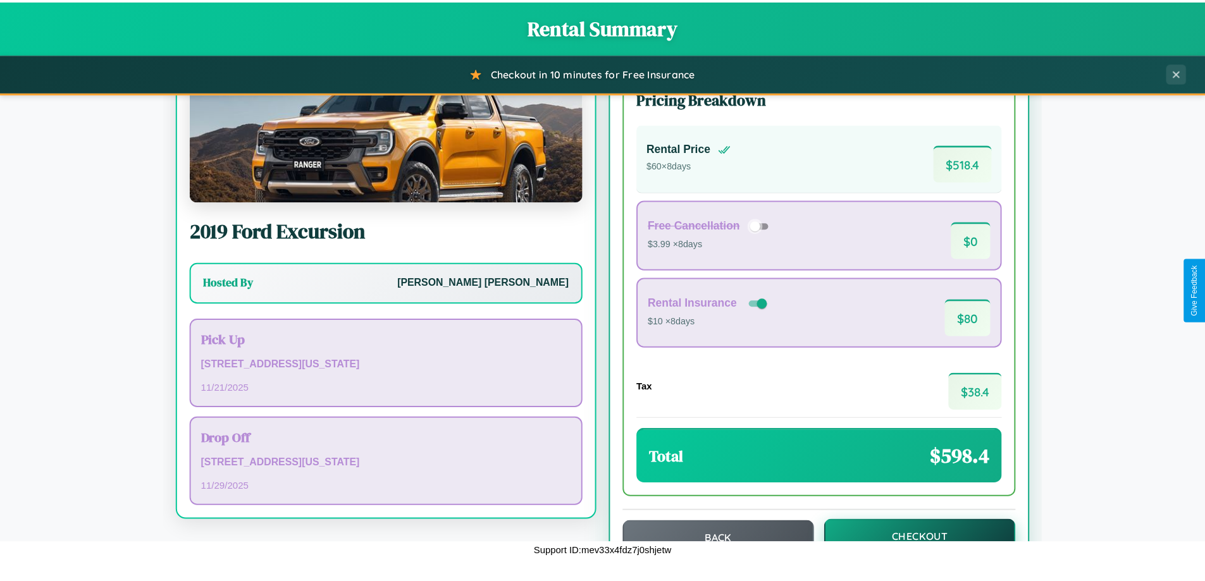
scroll to position [87, 0]
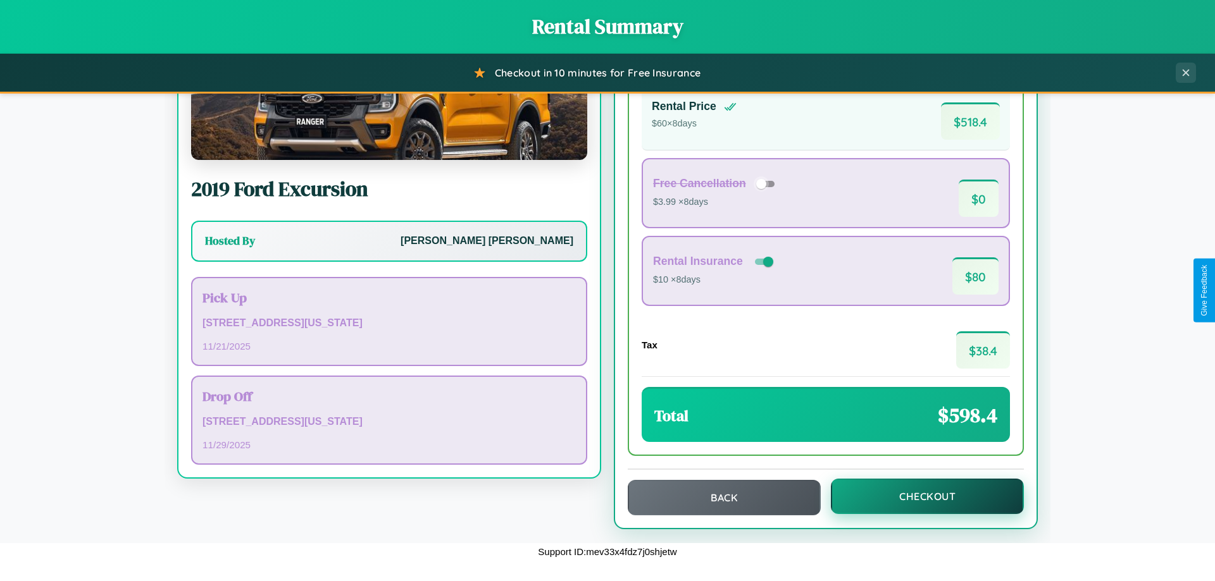
click at [919, 497] on button "Checkout" at bounding box center [927, 496] width 193 height 35
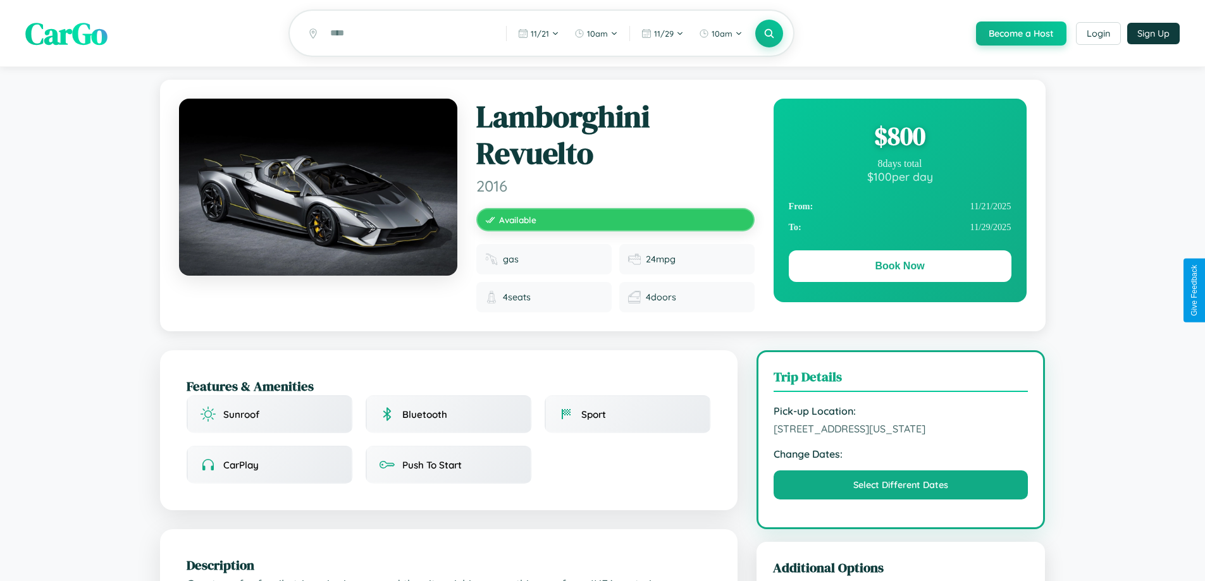
scroll to position [338, 0]
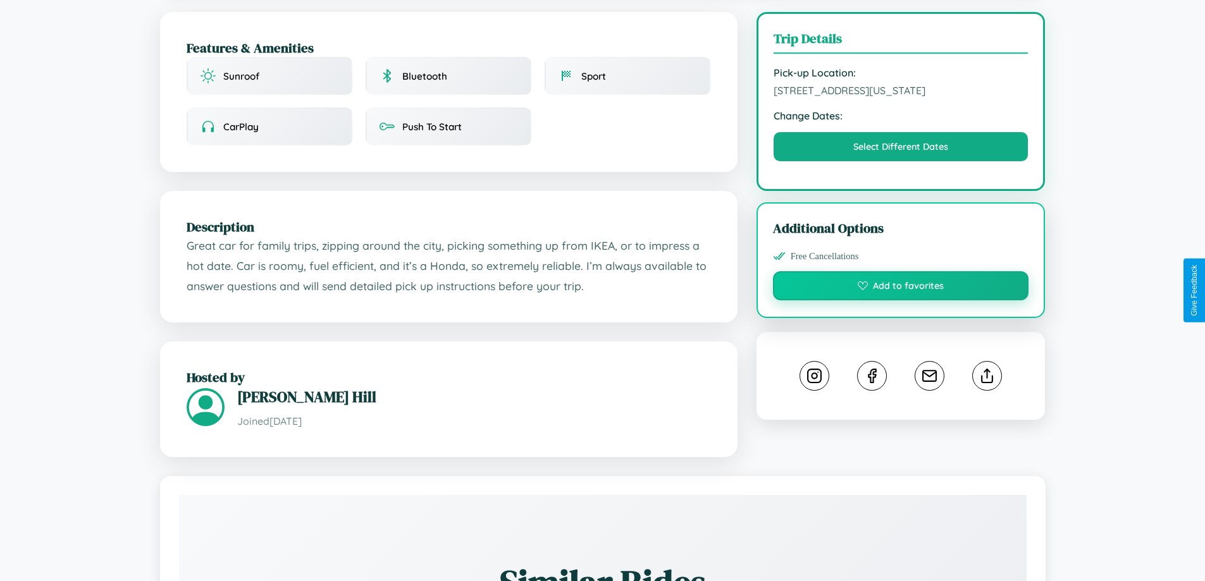
click at [901, 288] on button "Add to favorites" at bounding box center [901, 285] width 256 height 29
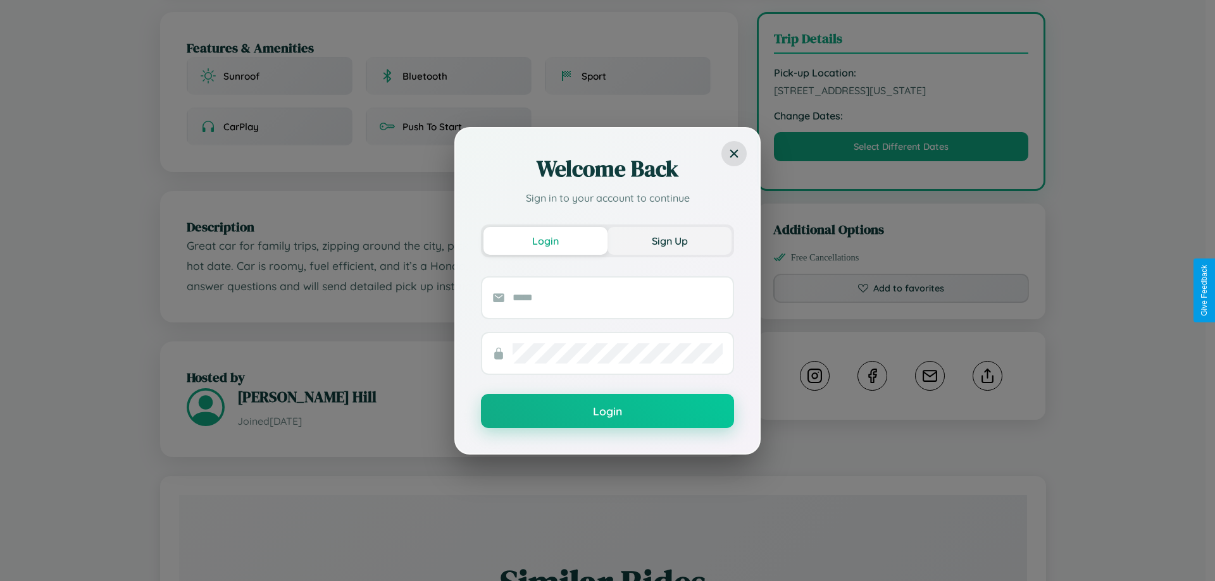
click at [669, 240] on button "Sign Up" at bounding box center [669, 241] width 124 height 28
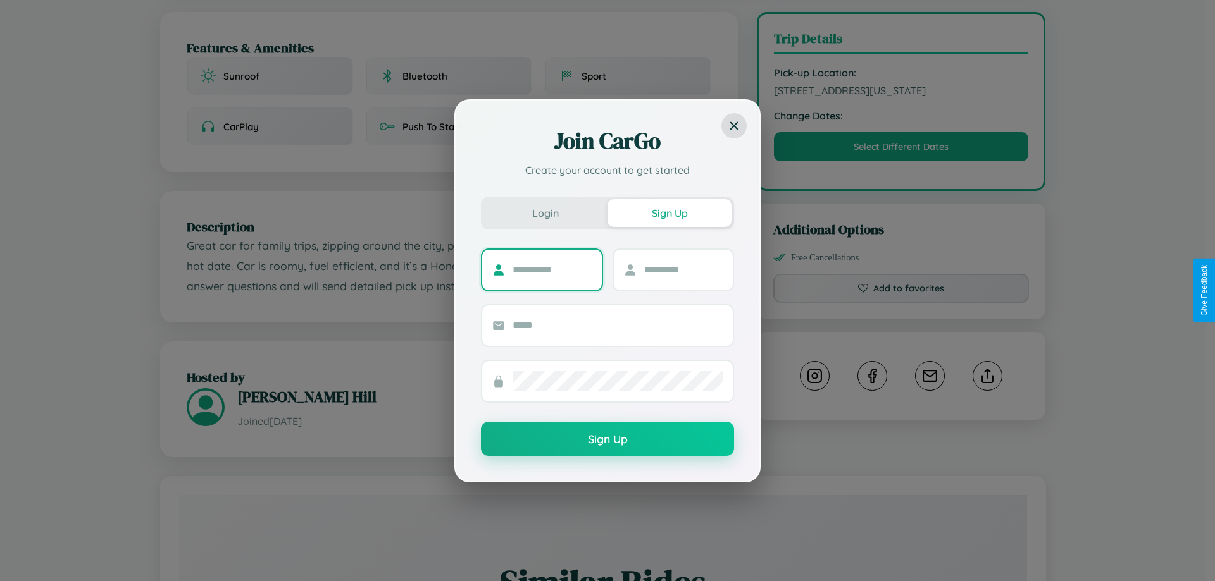
click at [552, 269] on input "text" at bounding box center [551, 270] width 79 height 20
type input "*****"
click at [683, 269] on input "text" at bounding box center [683, 270] width 79 height 20
type input "*****"
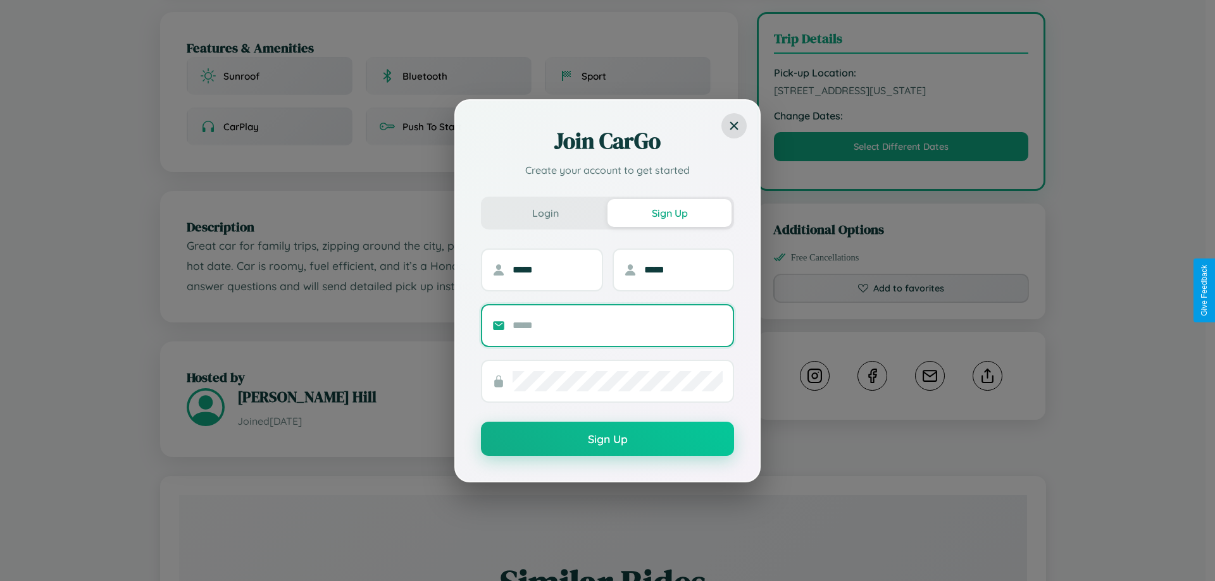
click at [617, 325] on input "text" at bounding box center [617, 326] width 210 height 20
type input "**********"
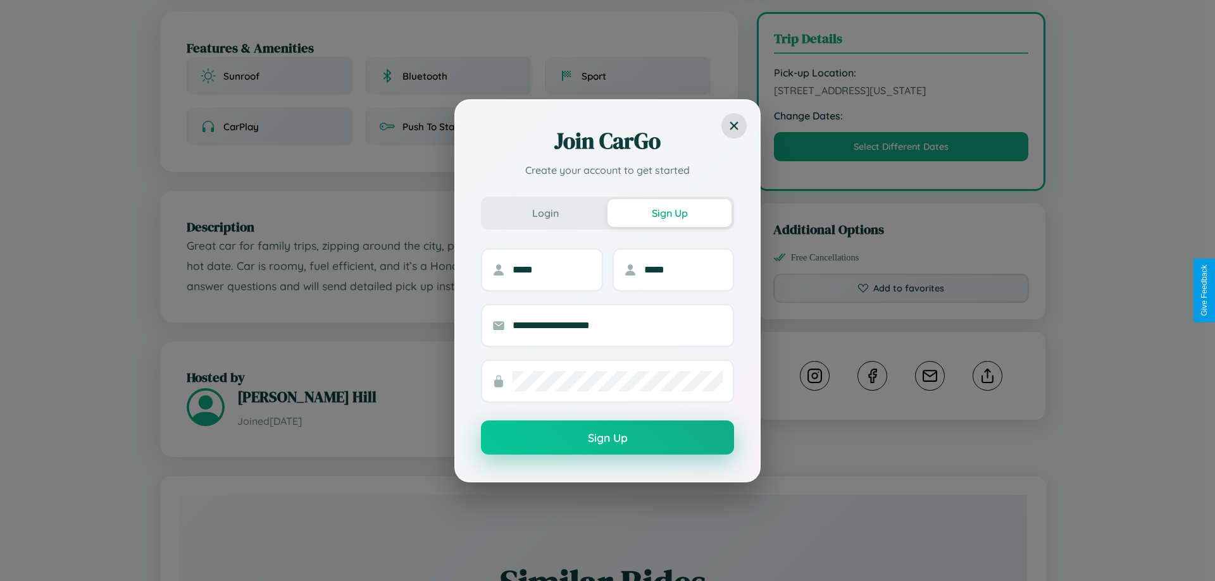
click at [607, 438] on button "Sign Up" at bounding box center [607, 438] width 253 height 34
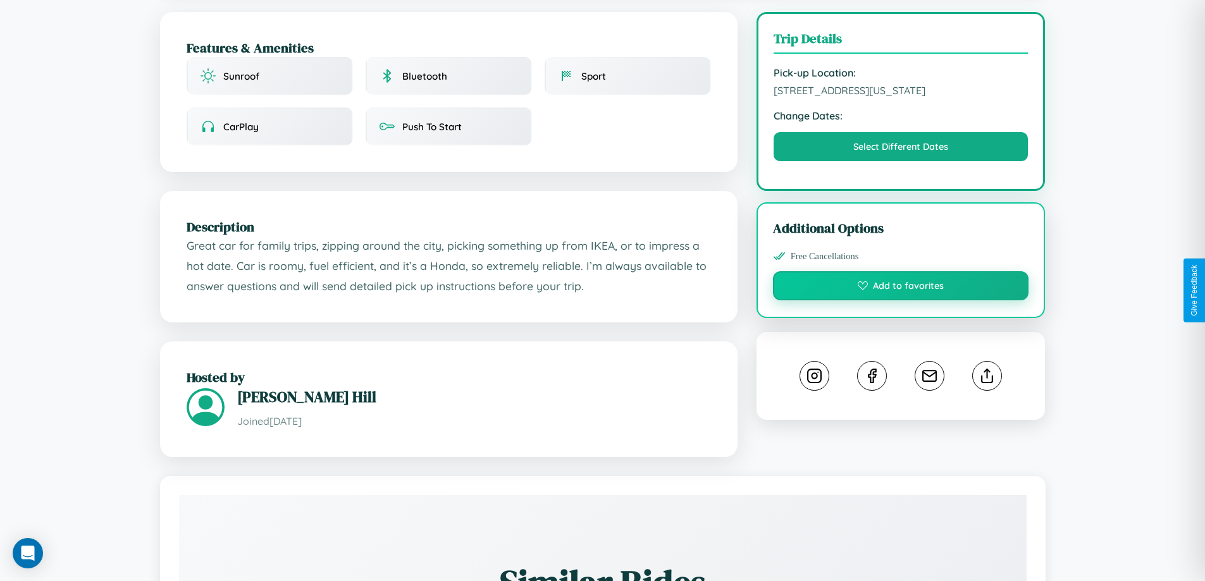
click at [901, 290] on button "Add to favorites" at bounding box center [901, 285] width 256 height 29
